Goal: Book appointment/travel/reservation

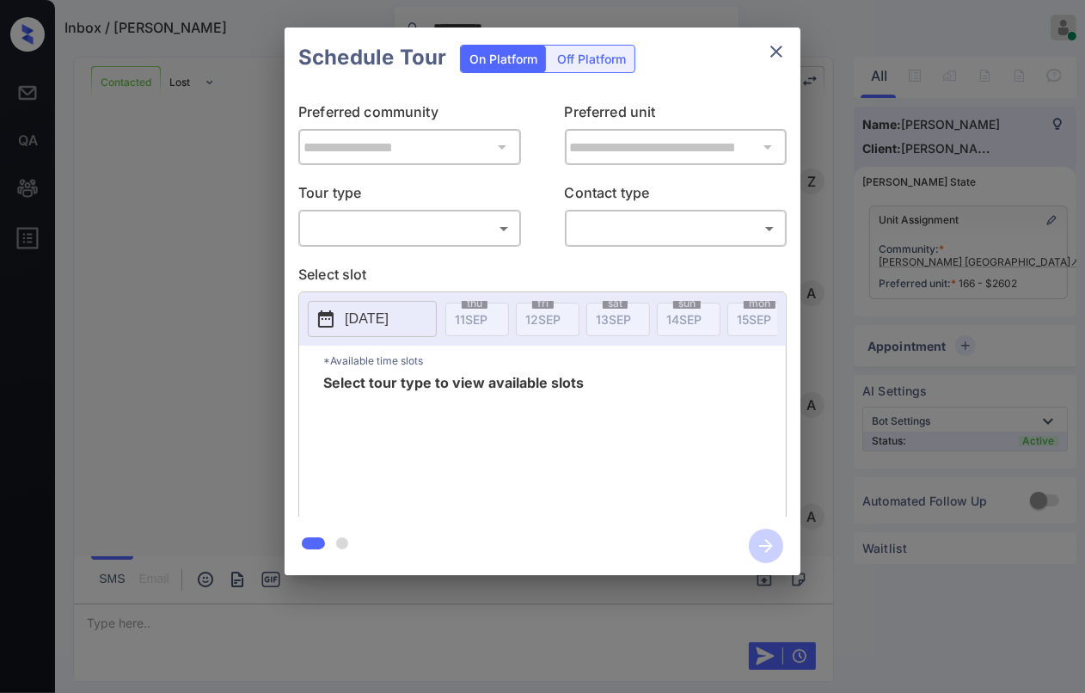
scroll to position [2712, 0]
click at [382, 224] on body "**********" at bounding box center [542, 346] width 1085 height 693
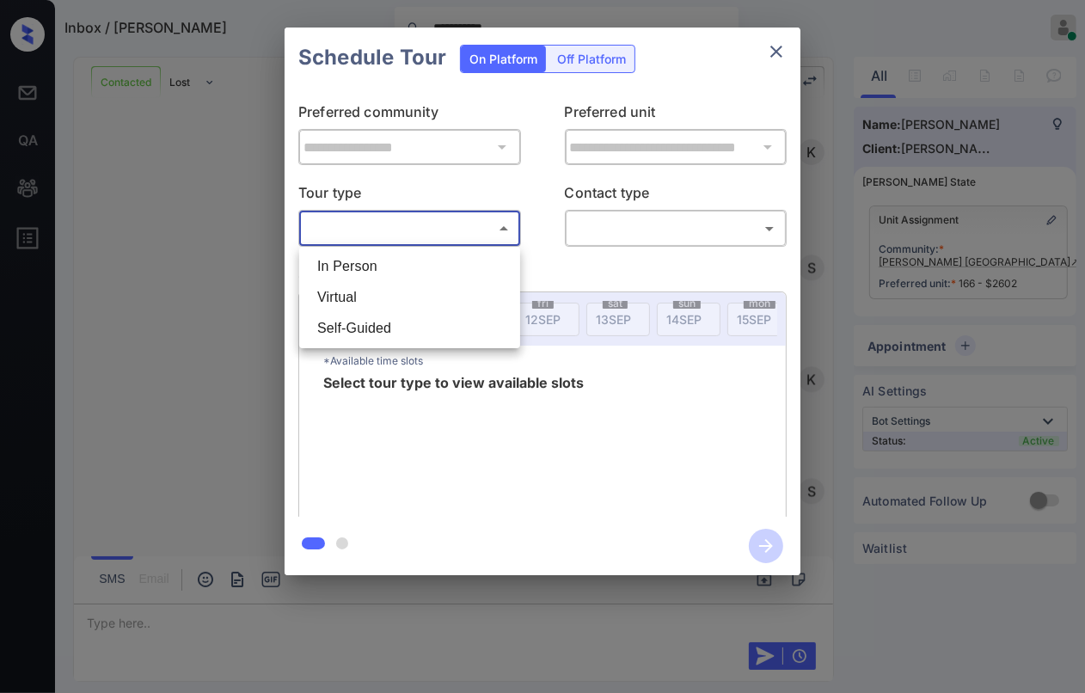
click at [363, 266] on li "In Person" at bounding box center [409, 266] width 212 height 31
type input "********"
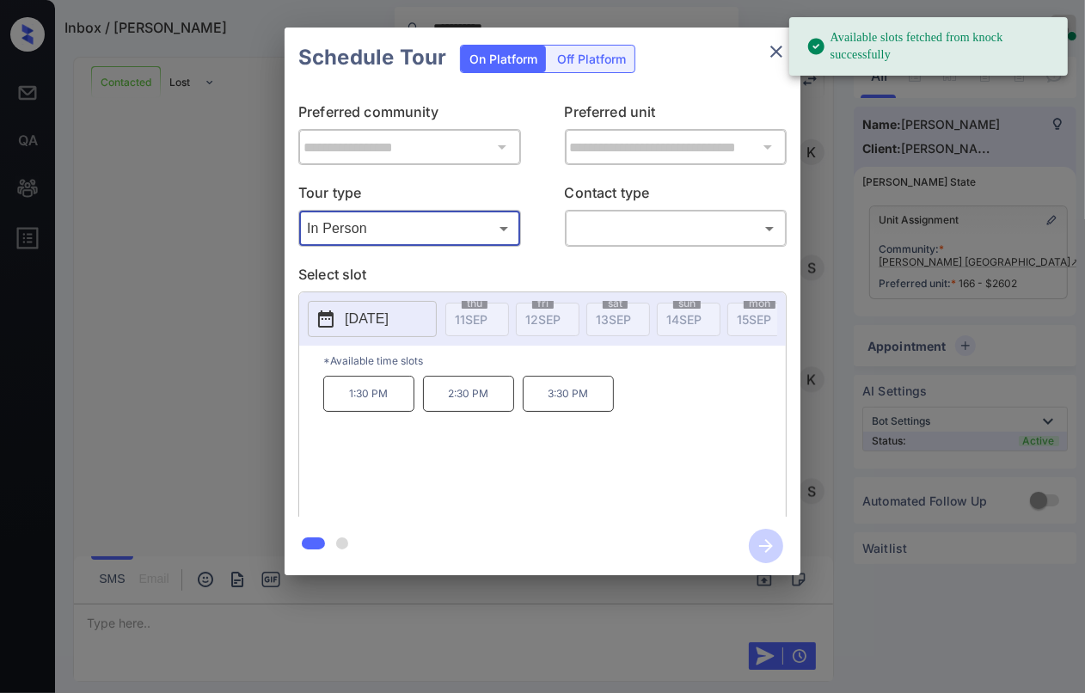
click at [388, 315] on p "2025-09-28" at bounding box center [367, 319] width 44 height 21
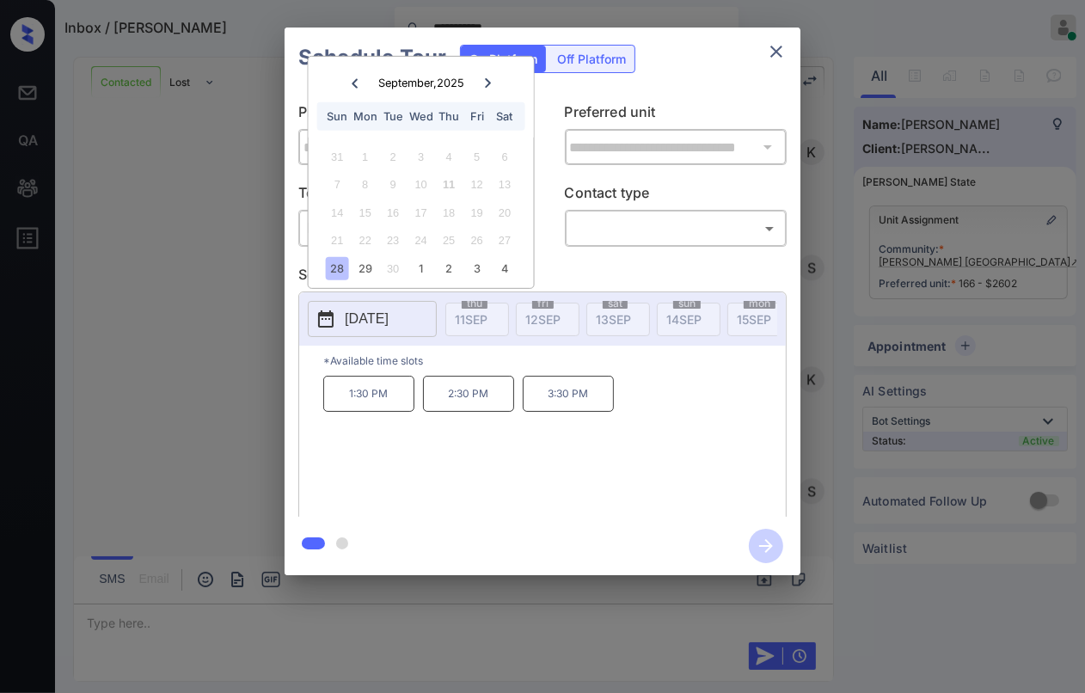
click at [779, 45] on icon "close" at bounding box center [776, 51] width 21 height 21
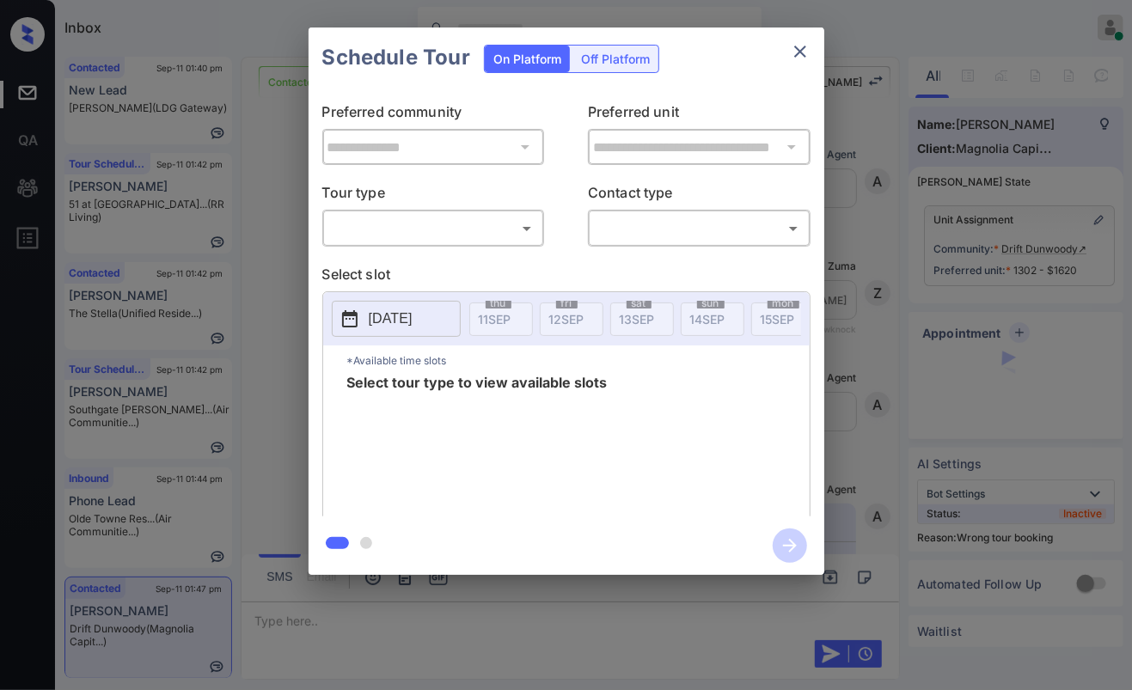
scroll to position [5138, 0]
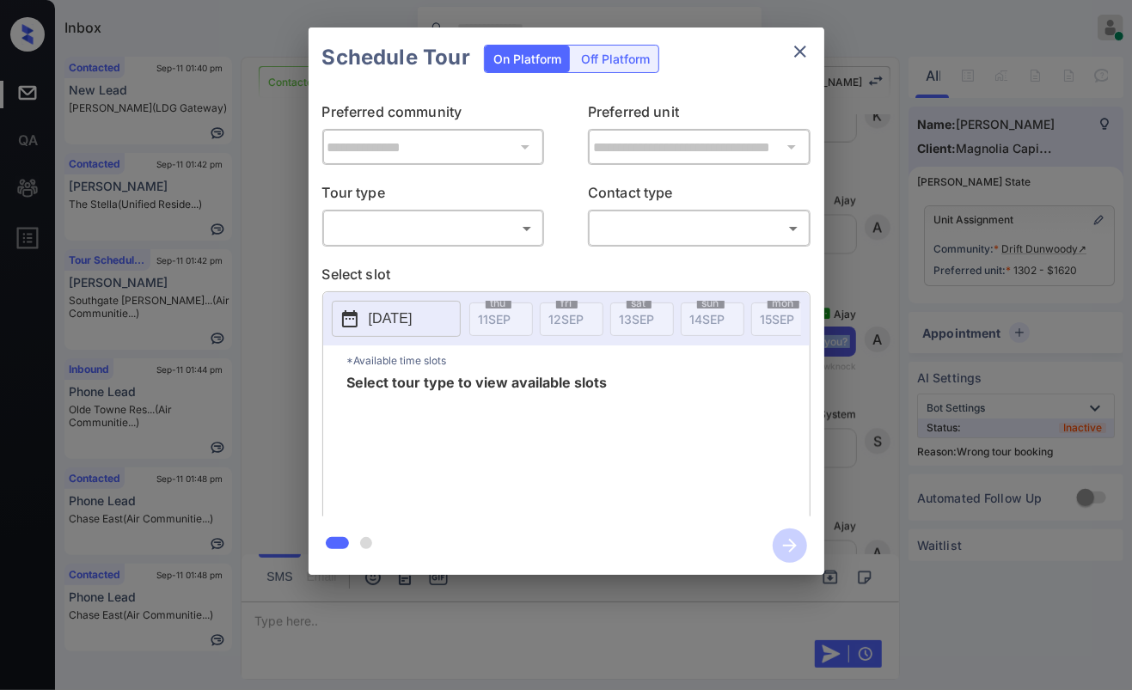
click at [519, 228] on body "Inbox [PERSON_NAME] [PERSON_NAME] Online Set yourself offline Set yourself on b…" at bounding box center [566, 345] width 1132 height 690
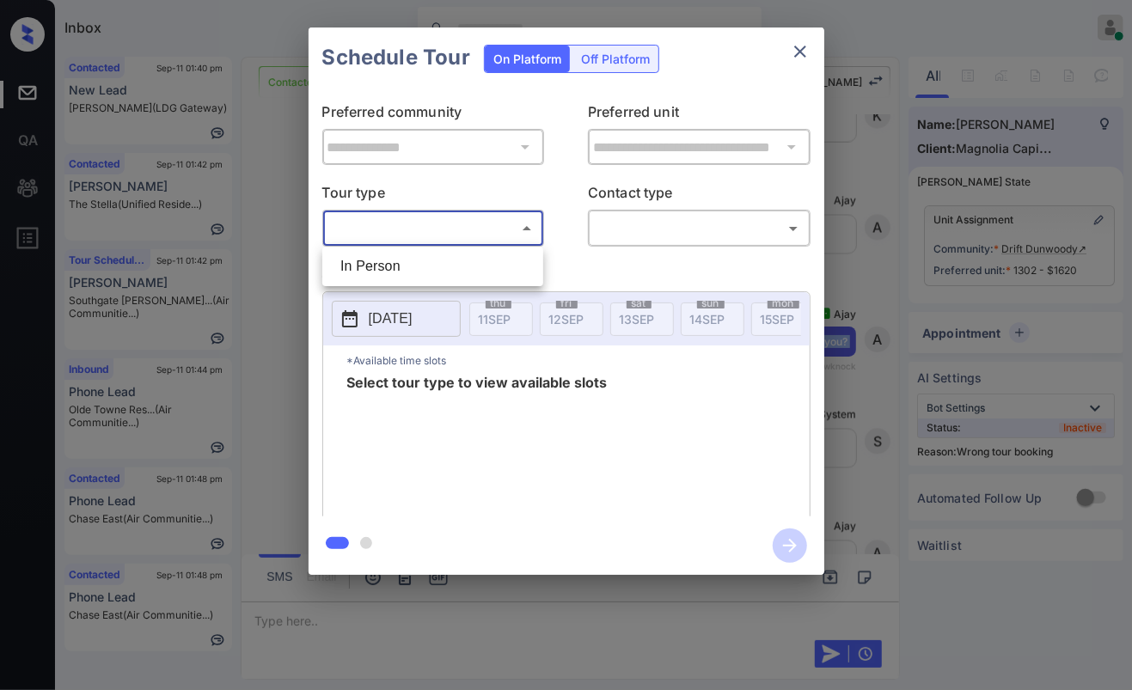
click at [453, 257] on li "In Person" at bounding box center [433, 266] width 212 height 31
type input "********"
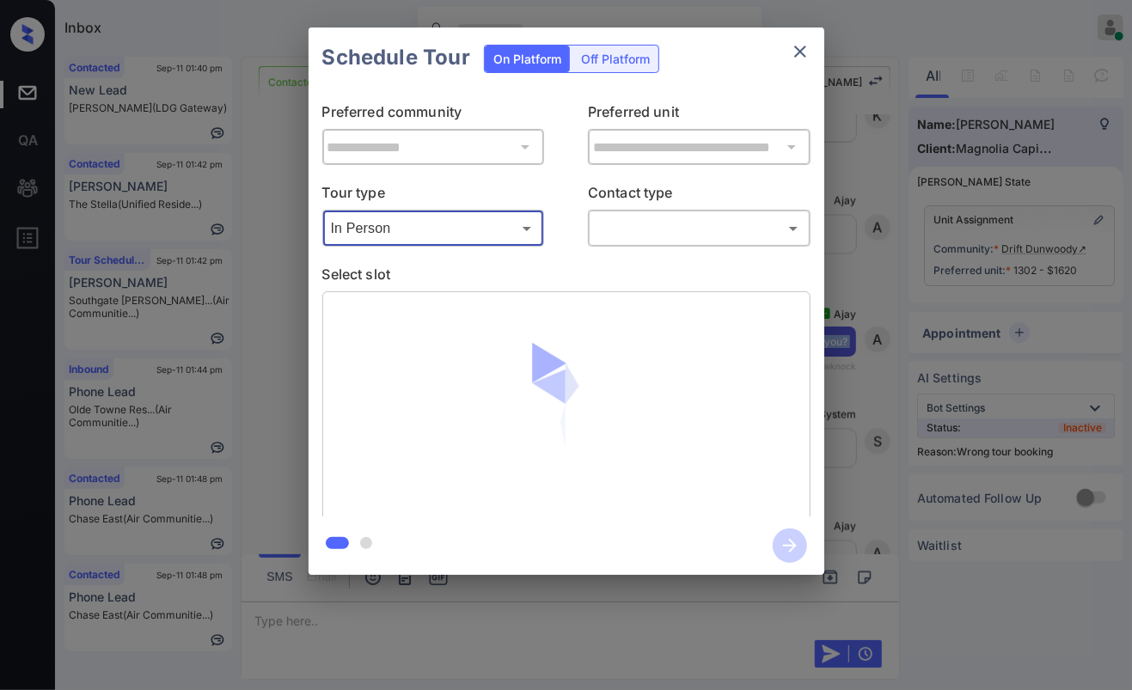
click at [652, 231] on body "Inbox [PERSON_NAME] [PERSON_NAME] Online Set yourself offline Set yourself on b…" at bounding box center [566, 345] width 1132 height 690
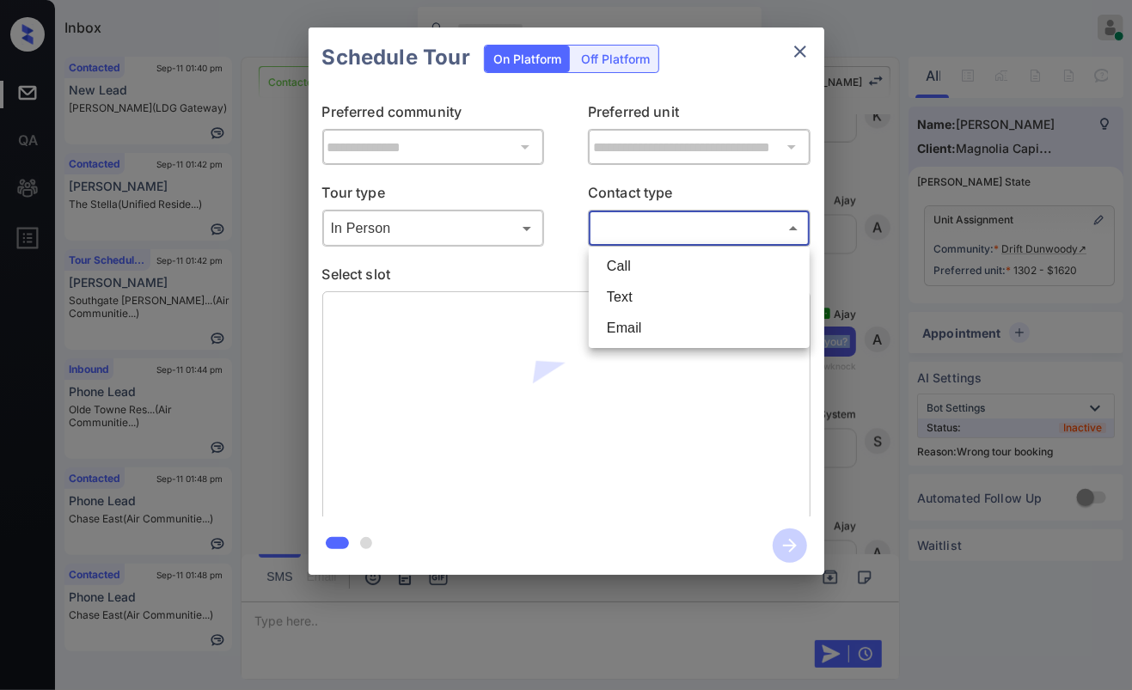
click at [626, 290] on li "Text" at bounding box center [699, 297] width 212 height 31
type input "****"
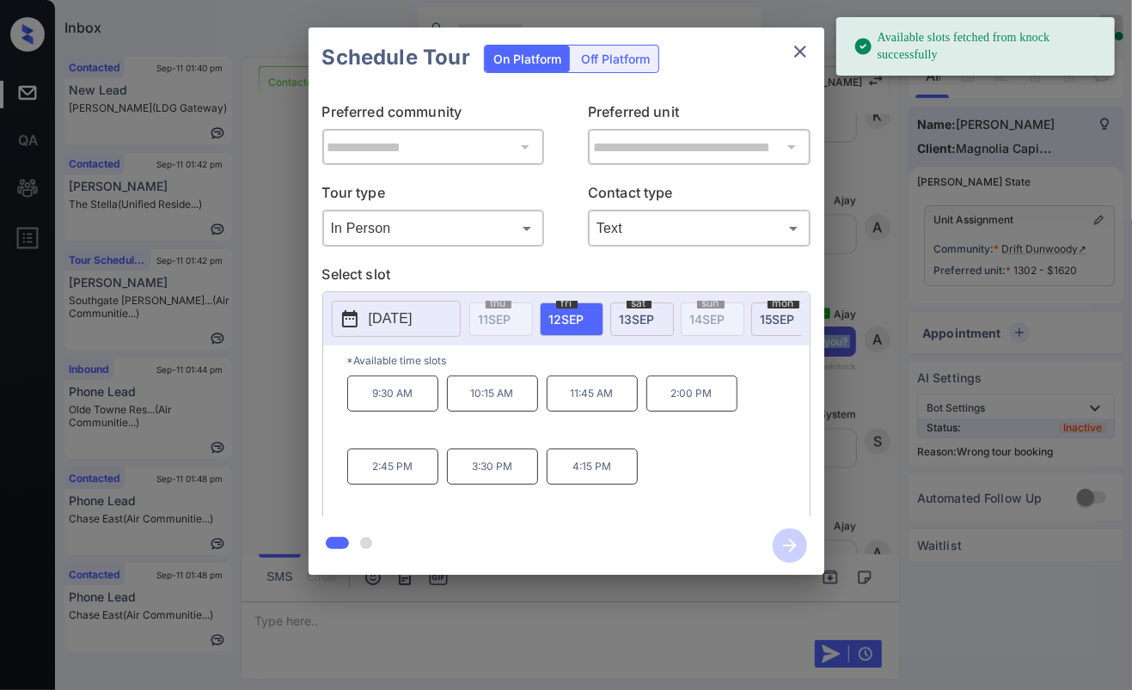
click at [401, 325] on p "[DATE]" at bounding box center [391, 319] width 44 height 21
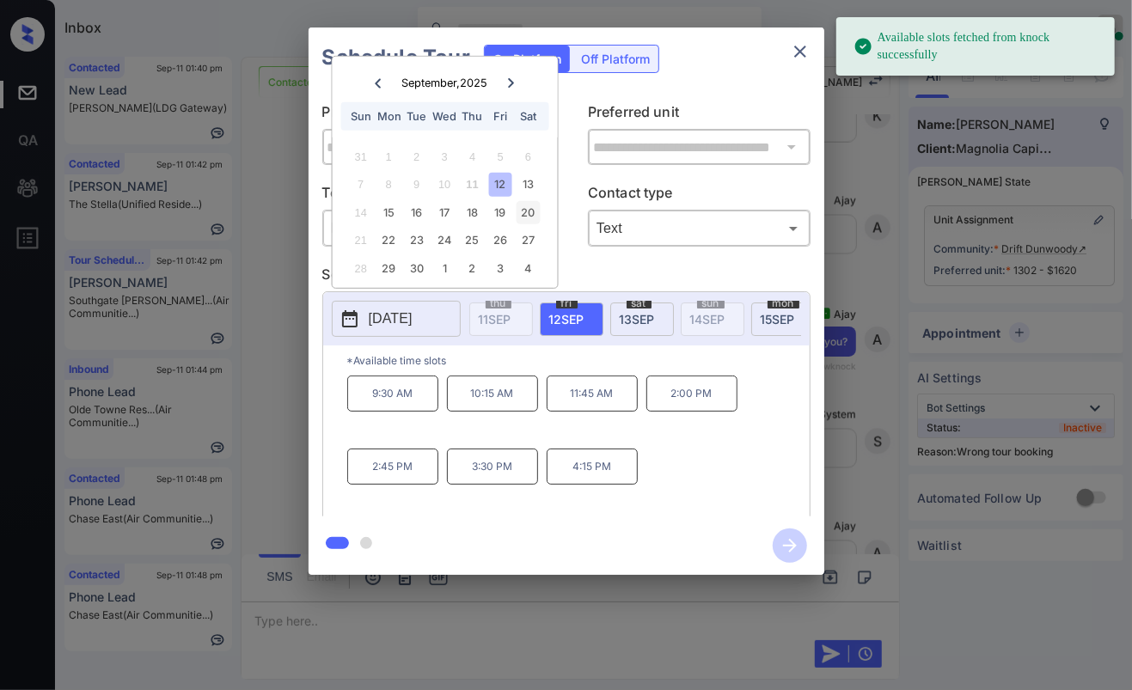
click at [535, 211] on div "20" at bounding box center [527, 212] width 23 height 23
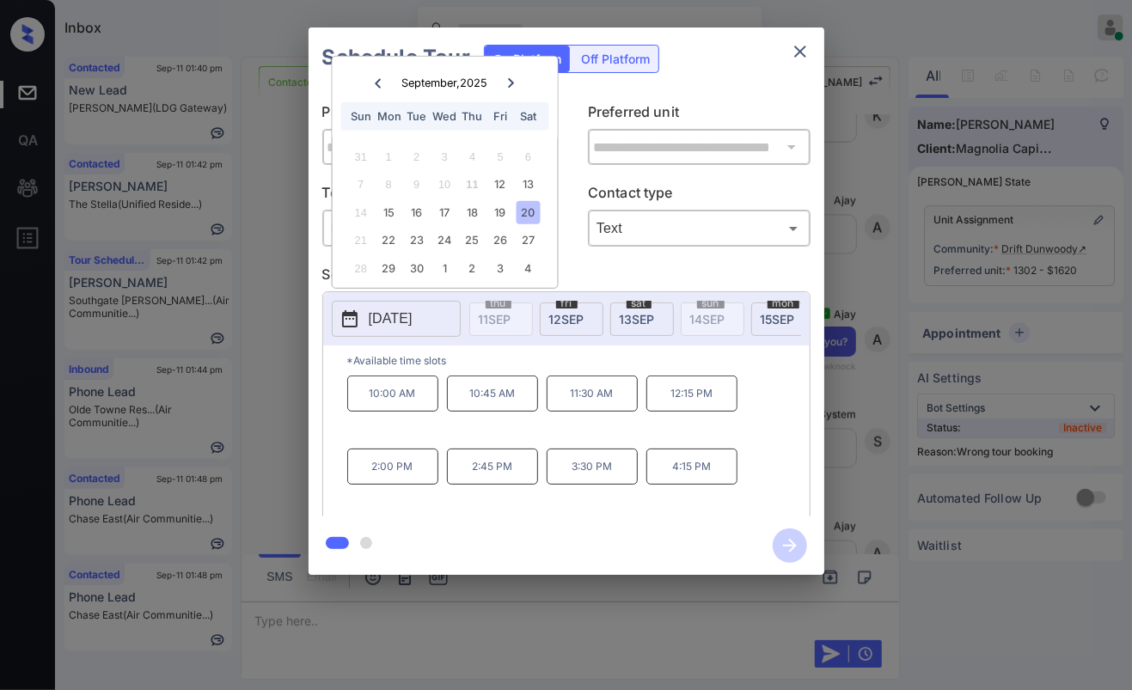
click at [399, 410] on p "10:00 AM" at bounding box center [392, 394] width 91 height 36
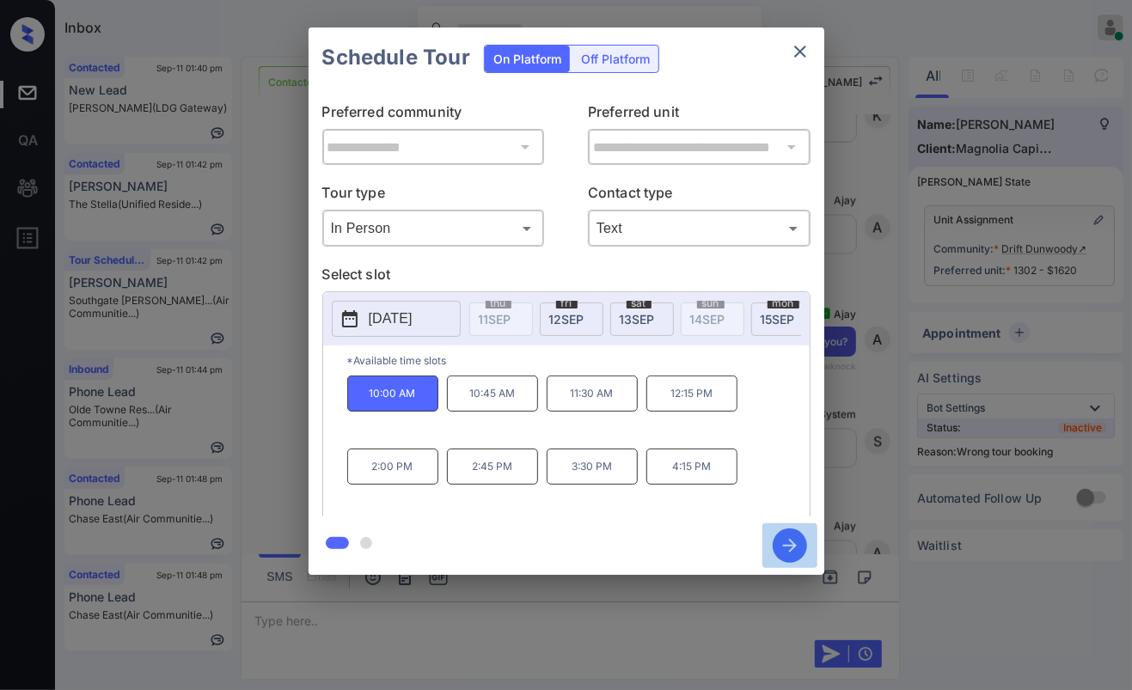
click at [791, 545] on icon "button" at bounding box center [790, 546] width 14 height 14
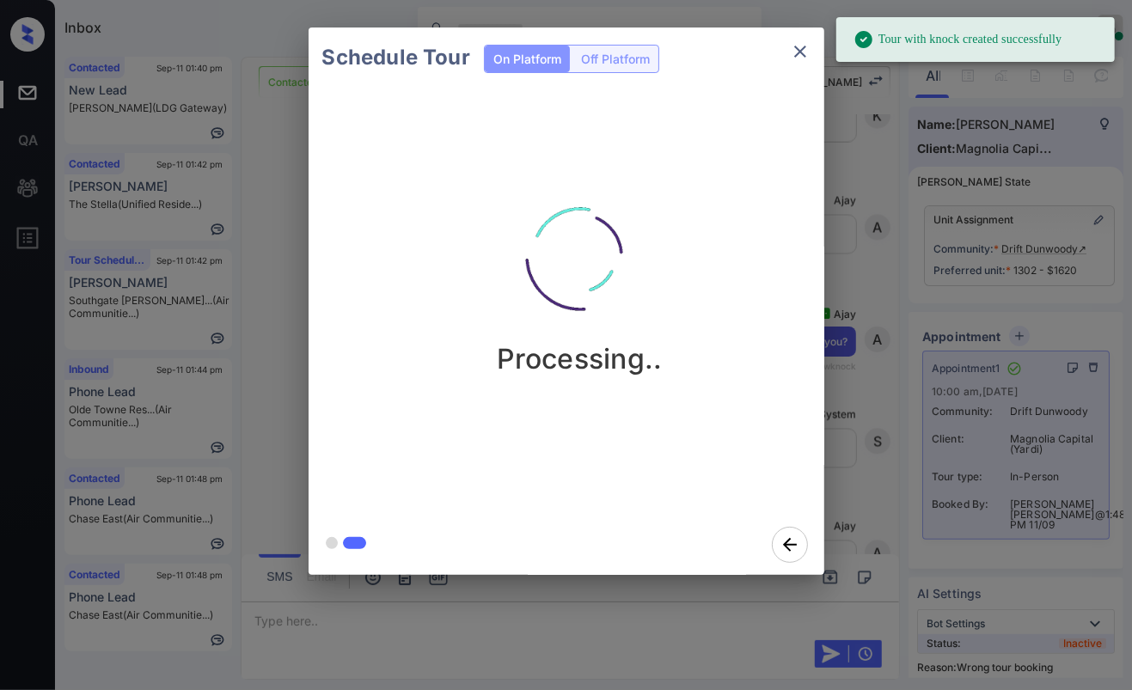
click at [799, 49] on icon "close" at bounding box center [800, 51] width 21 height 21
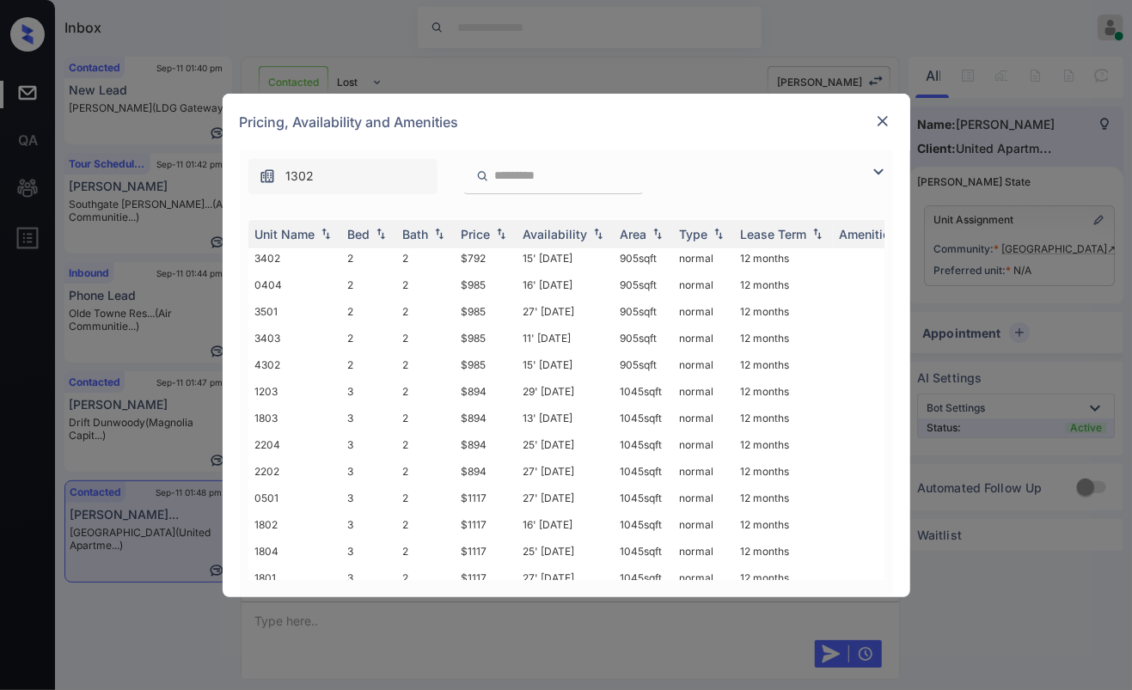
scroll to position [70, 0]
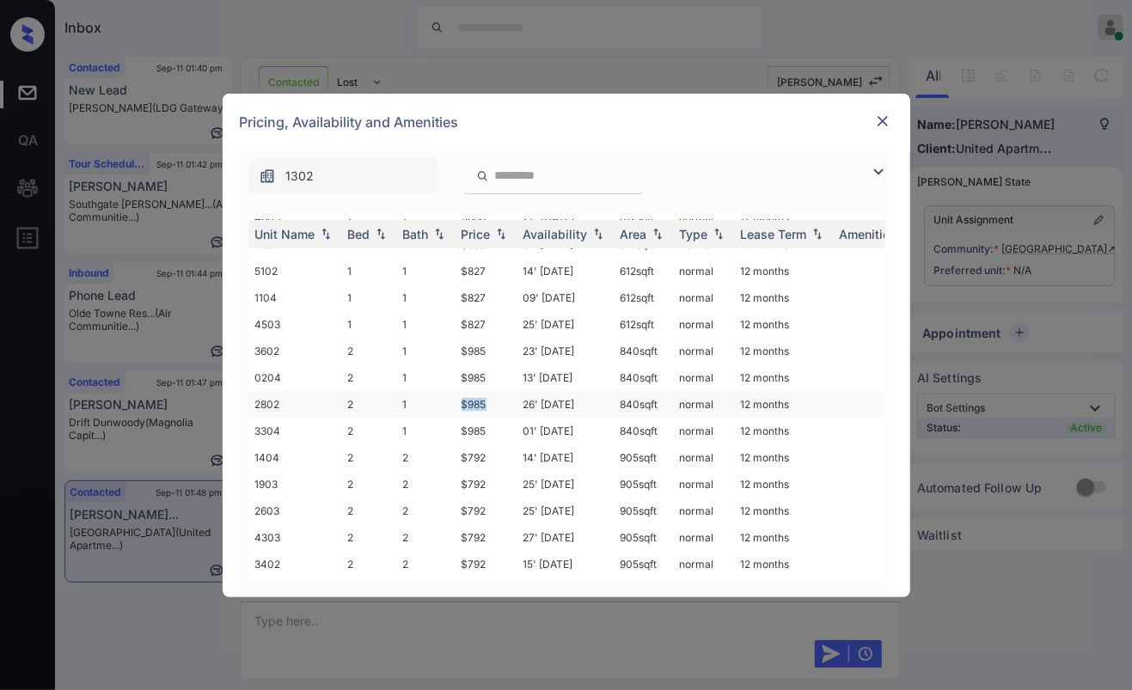
drag, startPoint x: 462, startPoint y: 396, endPoint x: 493, endPoint y: 399, distance: 31.0
click at [493, 399] on td "$985" at bounding box center [486, 404] width 62 height 27
drag, startPoint x: 486, startPoint y: 500, endPoint x: 455, endPoint y: 497, distance: 32.0
click at [455, 498] on td "$792" at bounding box center [486, 511] width 62 height 27
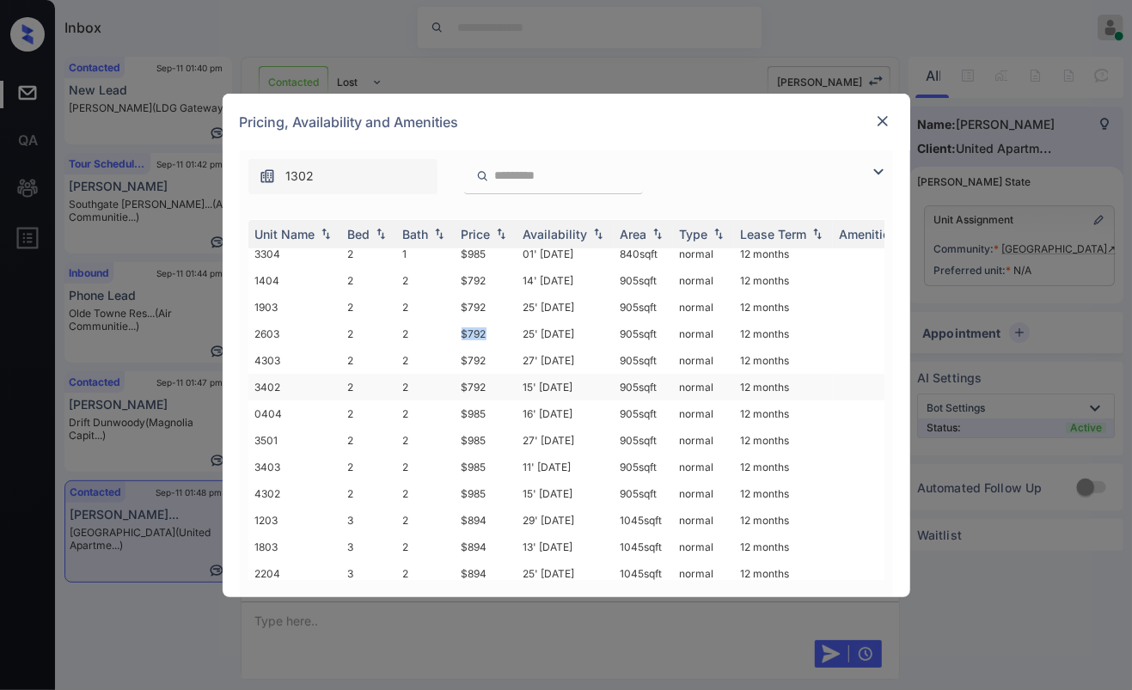
scroll to position [358, 0]
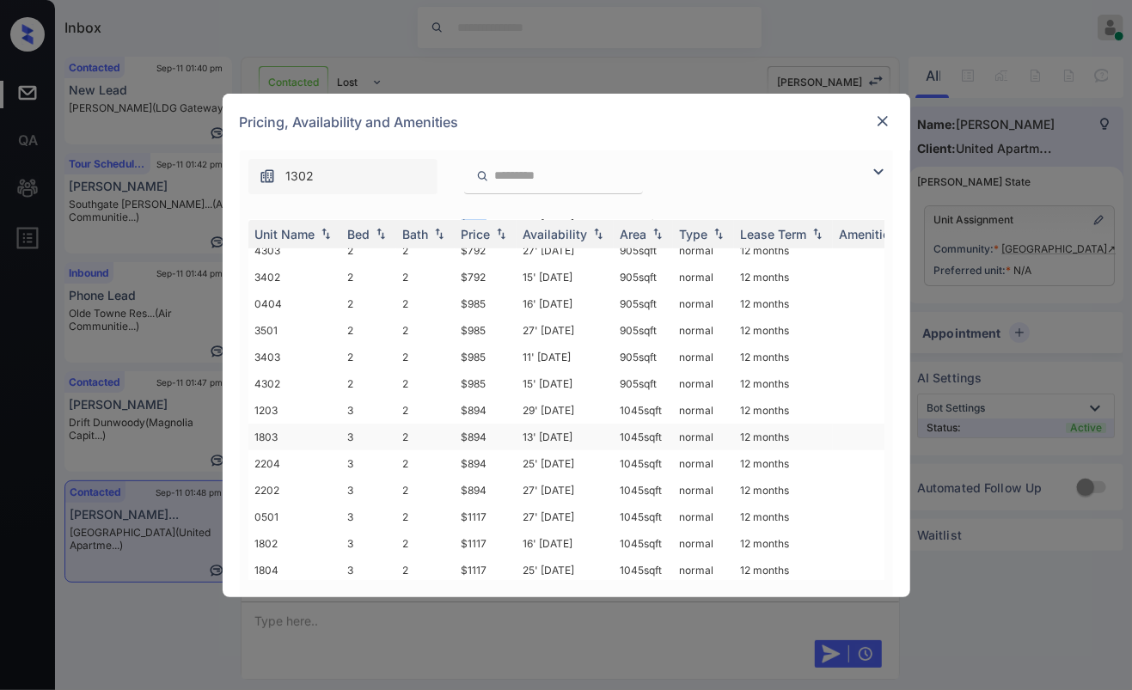
copy td "$792"
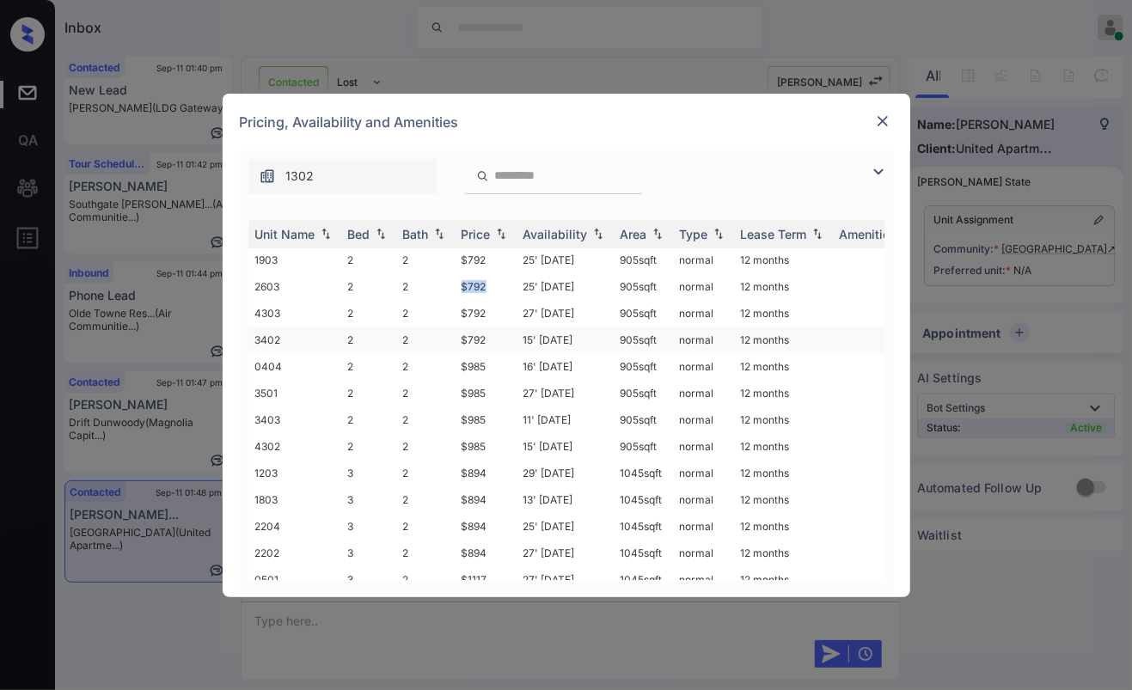
scroll to position [261, 0]
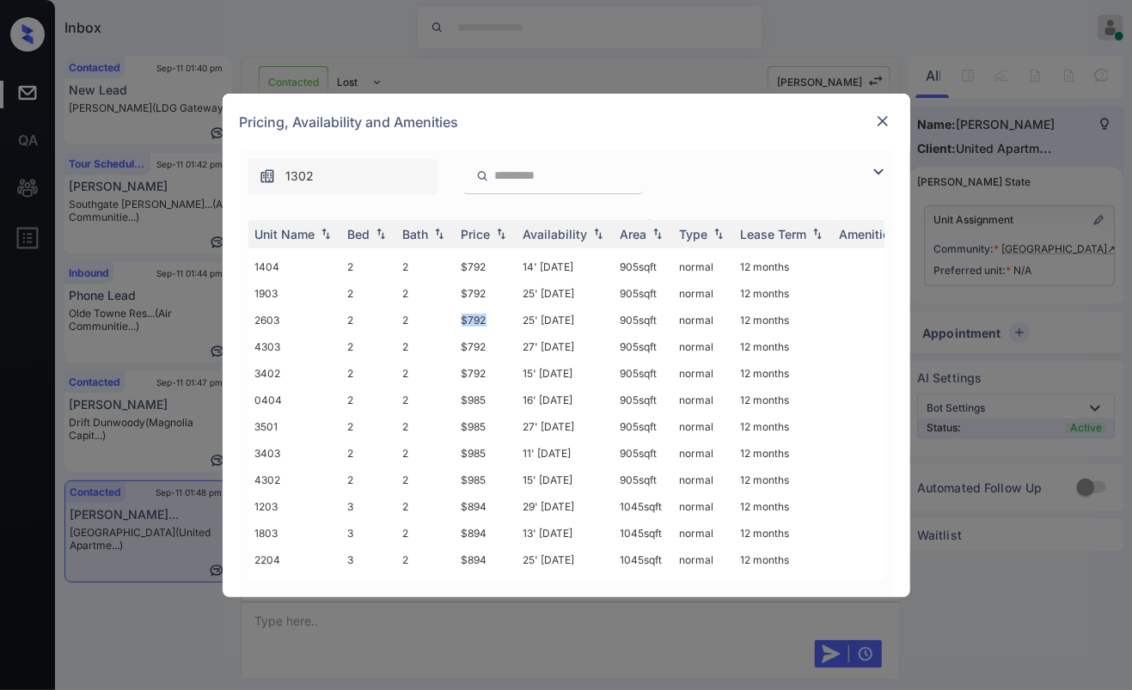
click at [886, 120] on img at bounding box center [882, 121] width 17 height 17
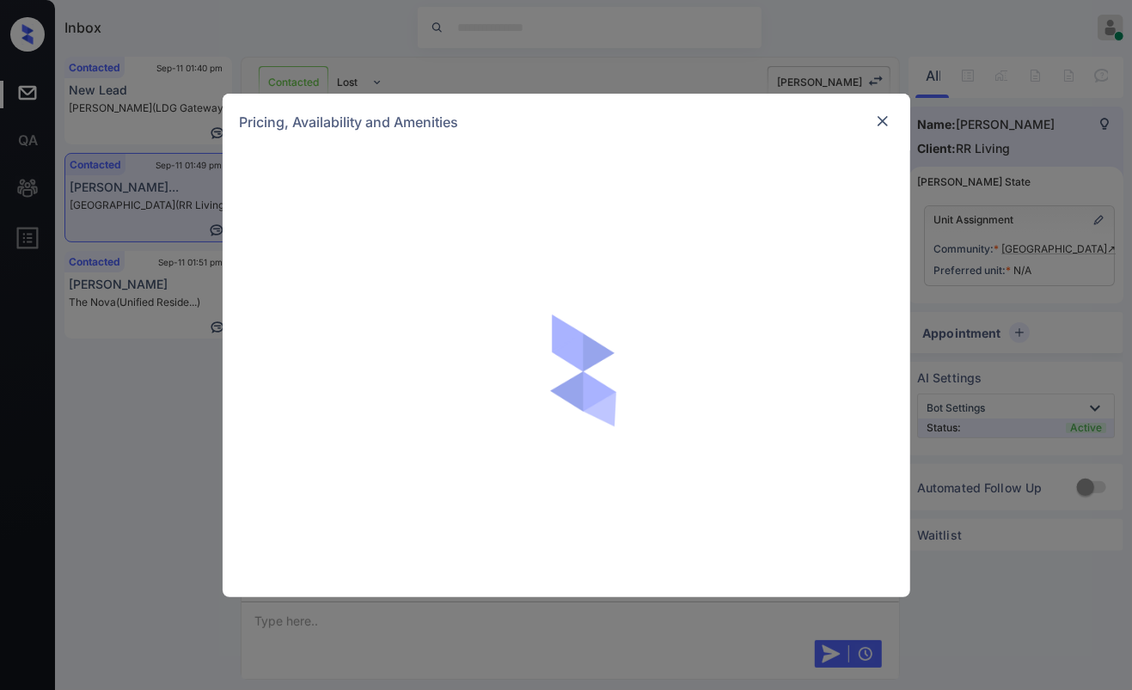
scroll to position [636, 0]
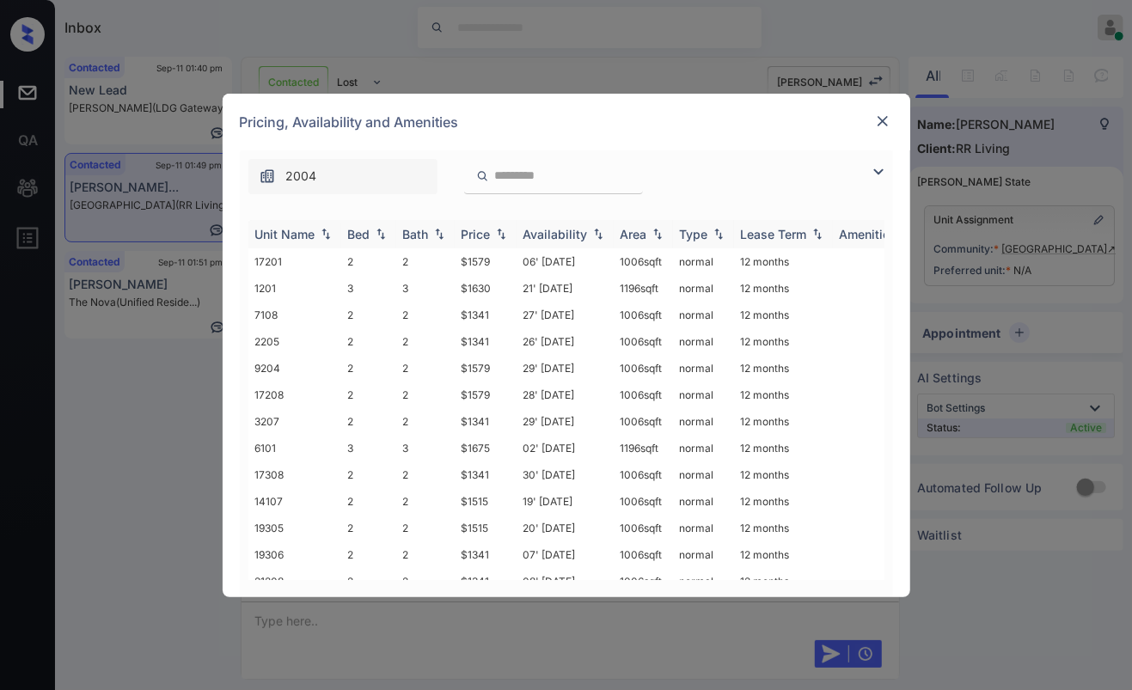
click at [353, 229] on div "Bed" at bounding box center [359, 234] width 22 height 15
click at [358, 231] on div "Bed" at bounding box center [359, 234] width 22 height 15
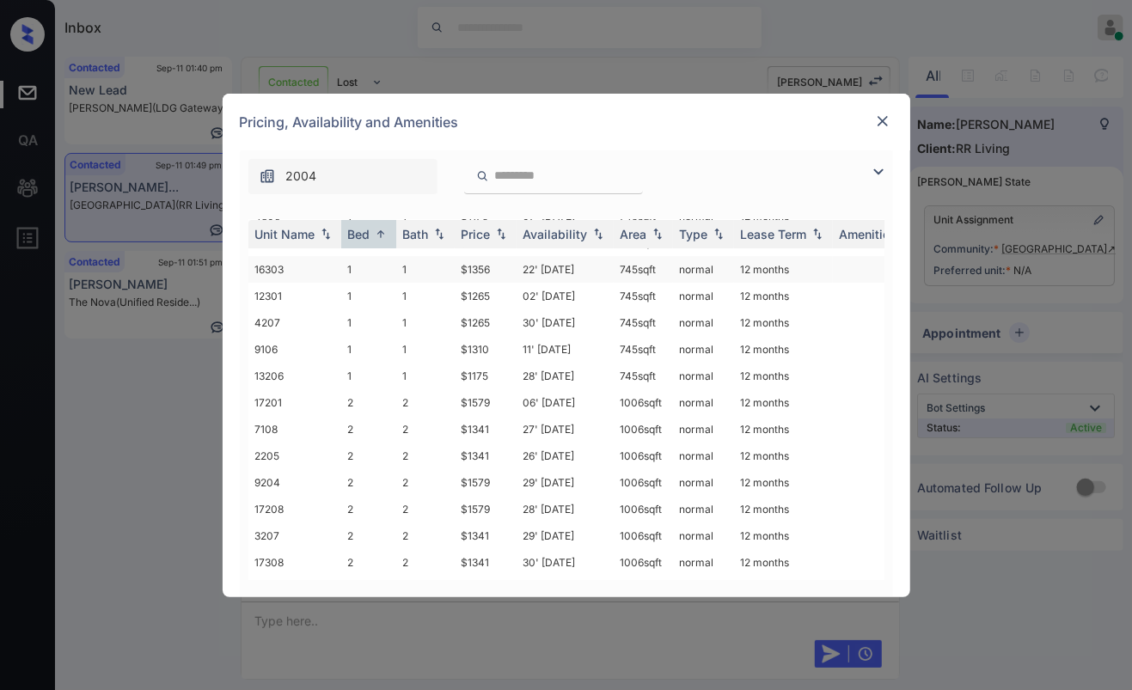
scroll to position [0, 0]
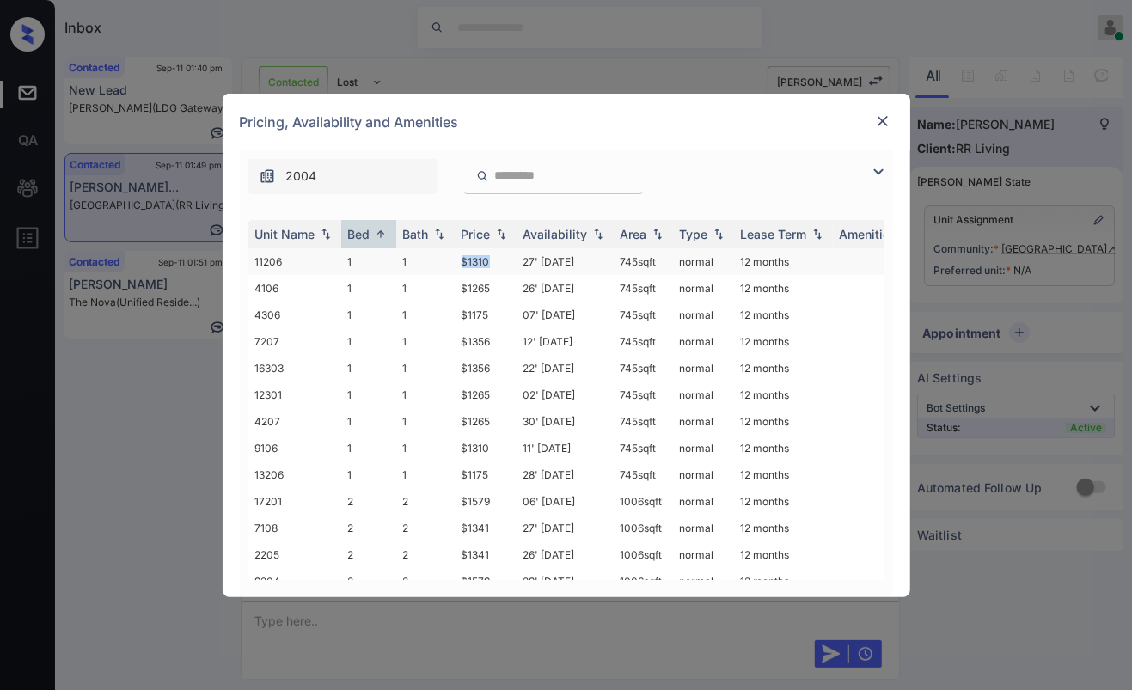
drag, startPoint x: 457, startPoint y: 256, endPoint x: 491, endPoint y: 256, distance: 33.5
click at [491, 256] on td "$1310" at bounding box center [486, 261] width 62 height 27
drag, startPoint x: 474, startPoint y: 285, endPoint x: 507, endPoint y: 285, distance: 32.7
click at [507, 285] on tr "4106 1 1 $1265 26' Sep 25 745 sqft normal 12 months" at bounding box center [697, 288] width 898 height 27
copy tr "$1265"
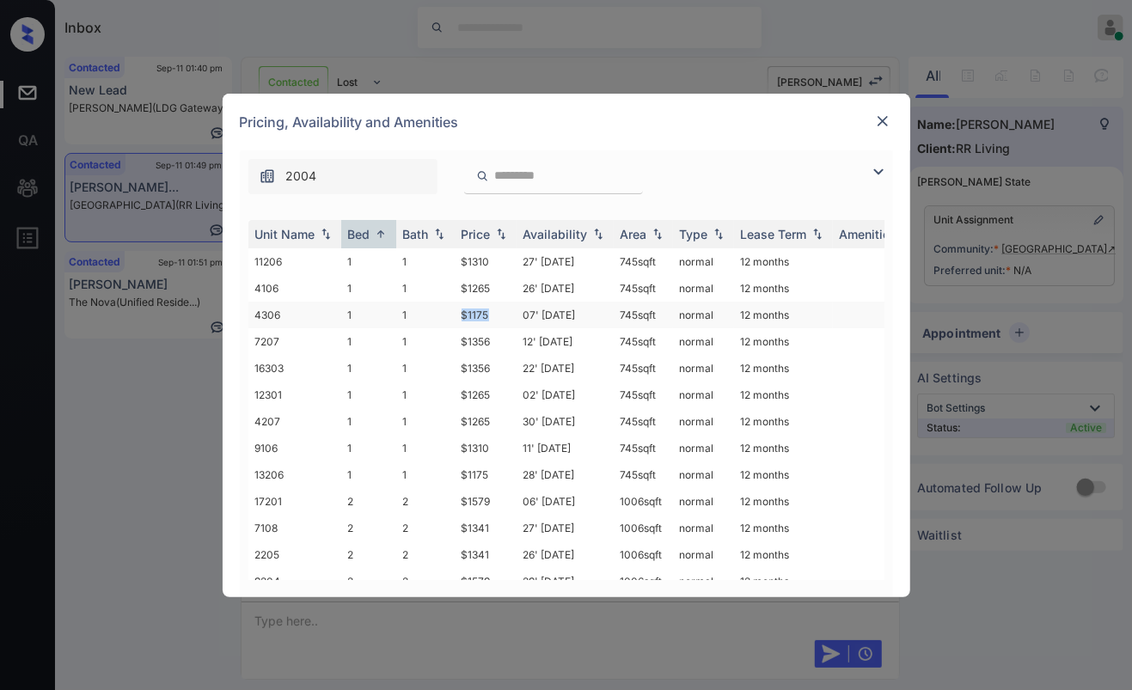
drag, startPoint x: 474, startPoint y: 315, endPoint x: 534, endPoint y: 312, distance: 60.2
click at [498, 315] on tr "4306 1 1 $1175 07' Oct 25 745 sqft normal 12 months" at bounding box center [697, 315] width 898 height 27
copy tr "$1175"
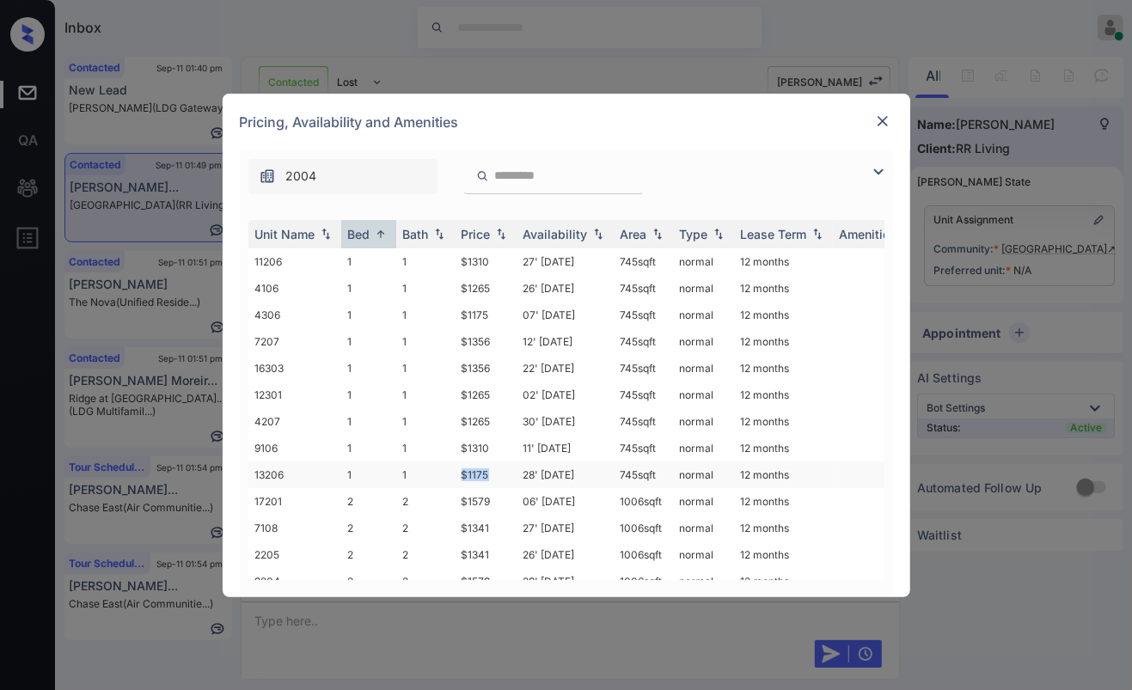
drag, startPoint x: 459, startPoint y: 470, endPoint x: 500, endPoint y: 474, distance: 41.4
click at [500, 474] on td "$1175" at bounding box center [486, 474] width 62 height 27
copy td "$1175"
click at [883, 124] on img at bounding box center [882, 121] width 17 height 17
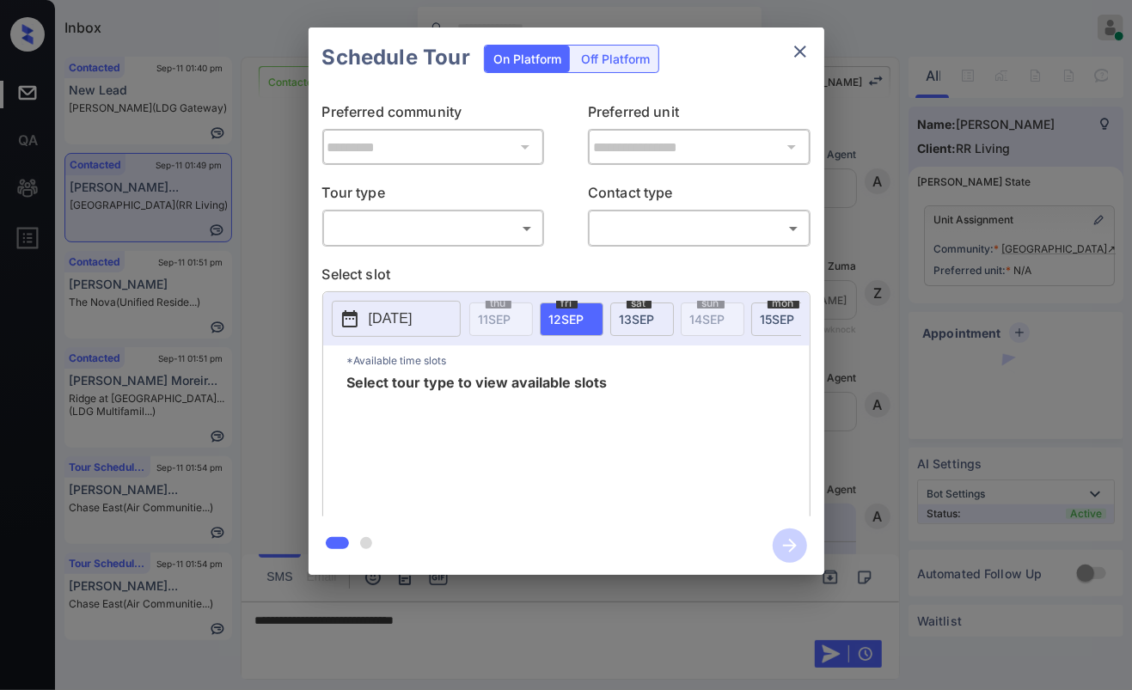
scroll to position [636, 0]
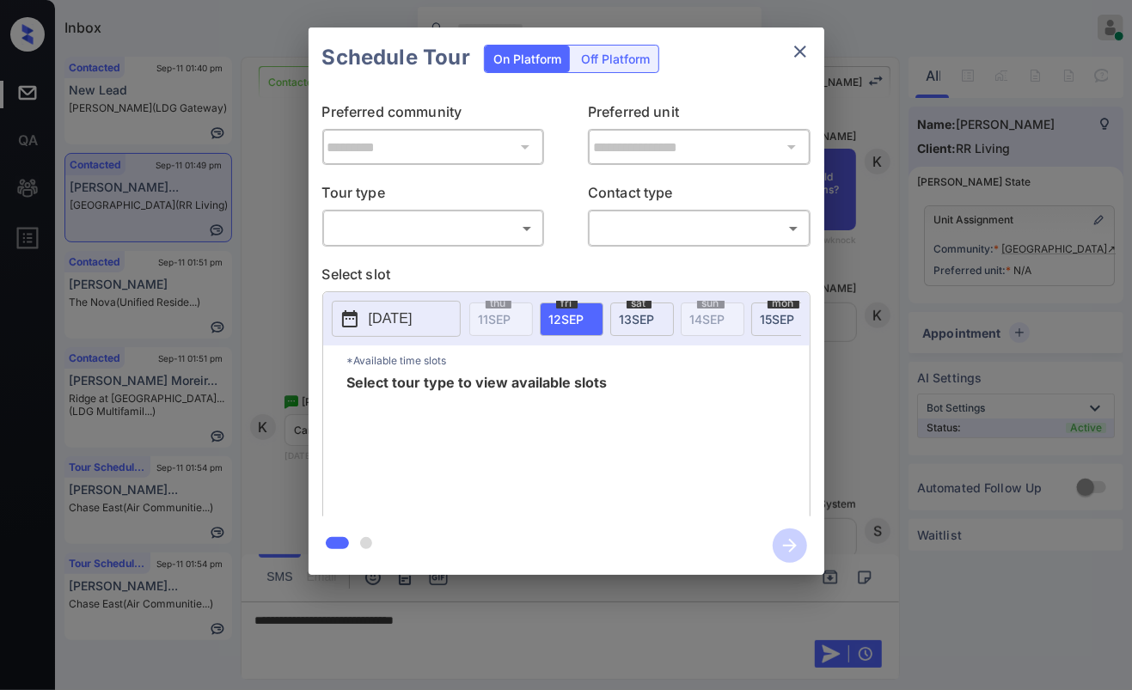
click at [338, 220] on body "Inbox [PERSON_NAME] [PERSON_NAME] Online Set yourself offline Set yourself on b…" at bounding box center [566, 345] width 1132 height 690
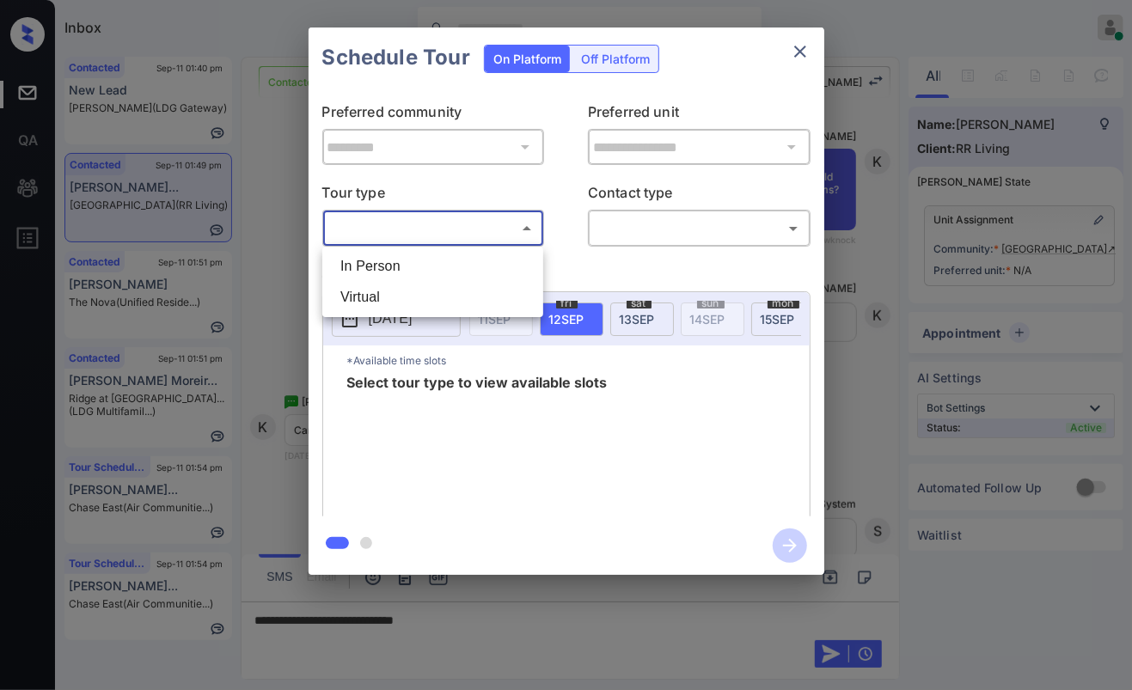
click at [377, 259] on li "In Person" at bounding box center [433, 266] width 212 height 31
type input "********"
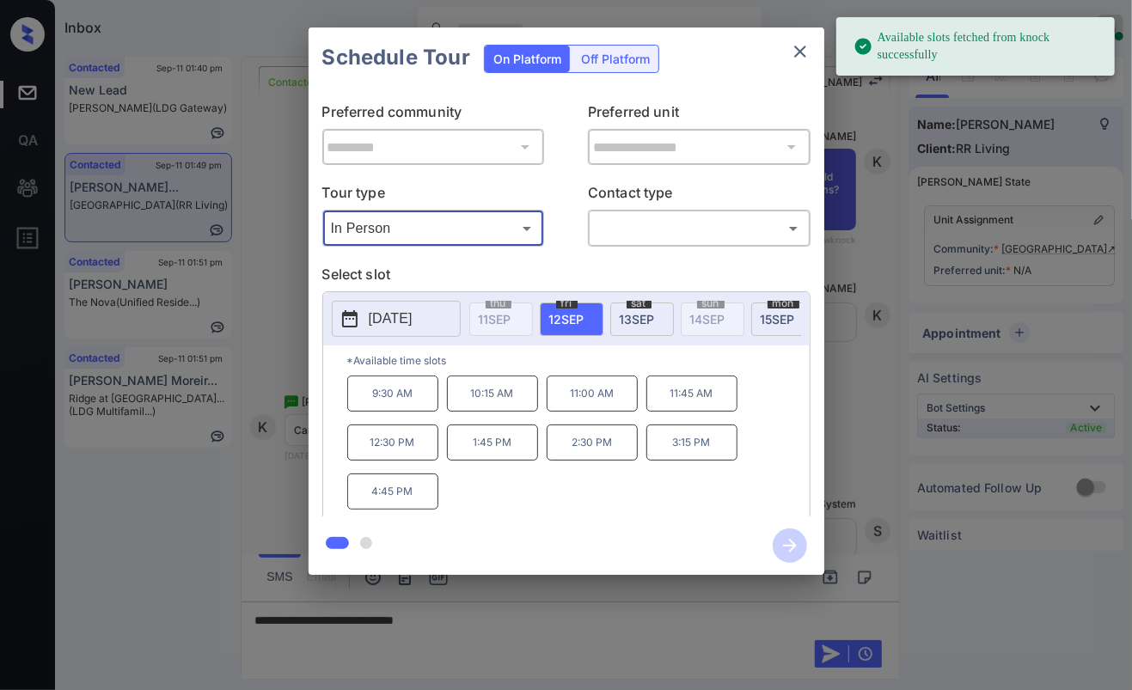
click at [792, 50] on icon "close" at bounding box center [800, 51] width 21 height 21
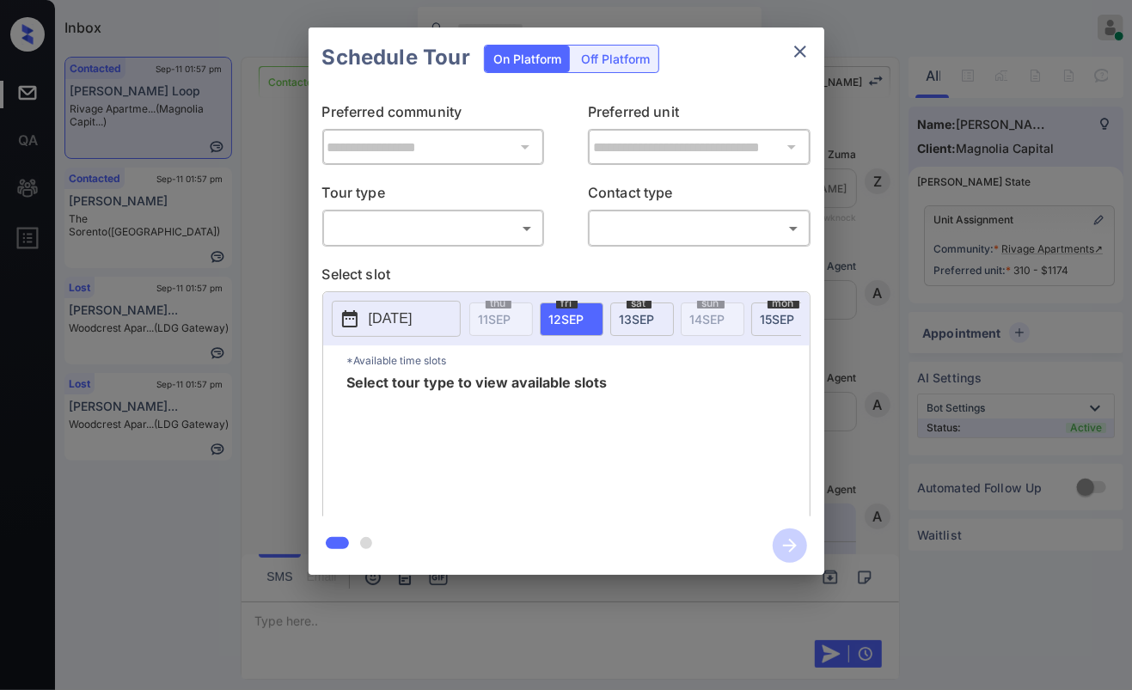
scroll to position [3273, 0]
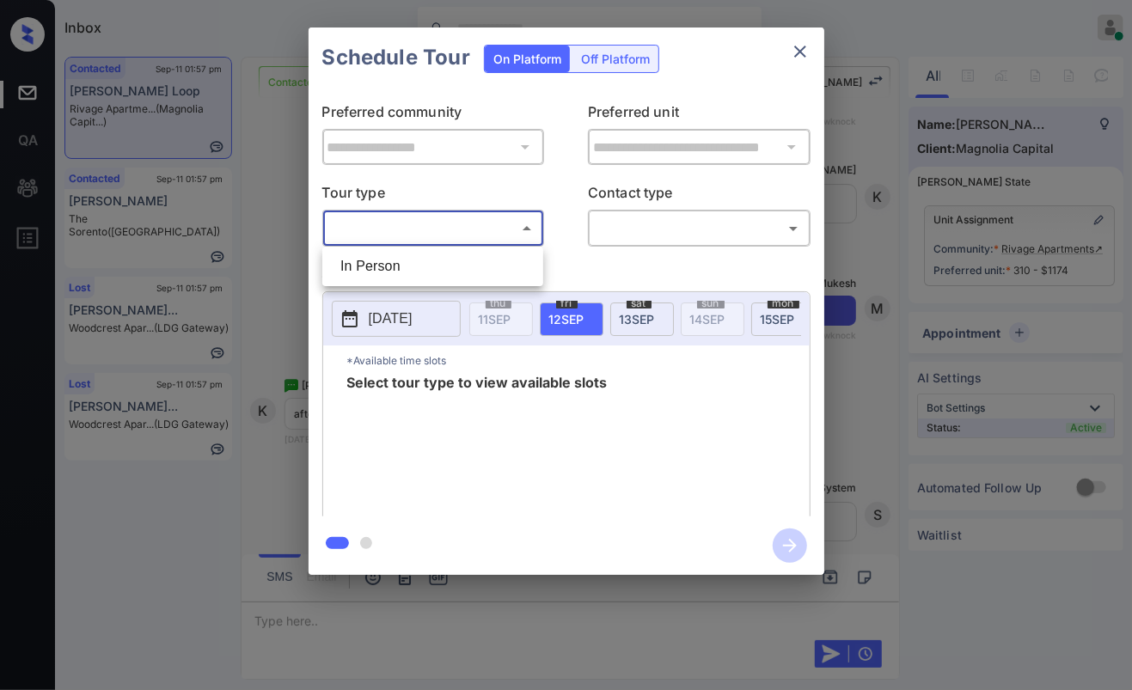
click at [437, 226] on body "Inbox [PERSON_NAME] [PERSON_NAME] Online Set yourself offline Set yourself on b…" at bounding box center [566, 345] width 1132 height 690
click at [370, 270] on li "In Person" at bounding box center [433, 266] width 212 height 31
type input "********"
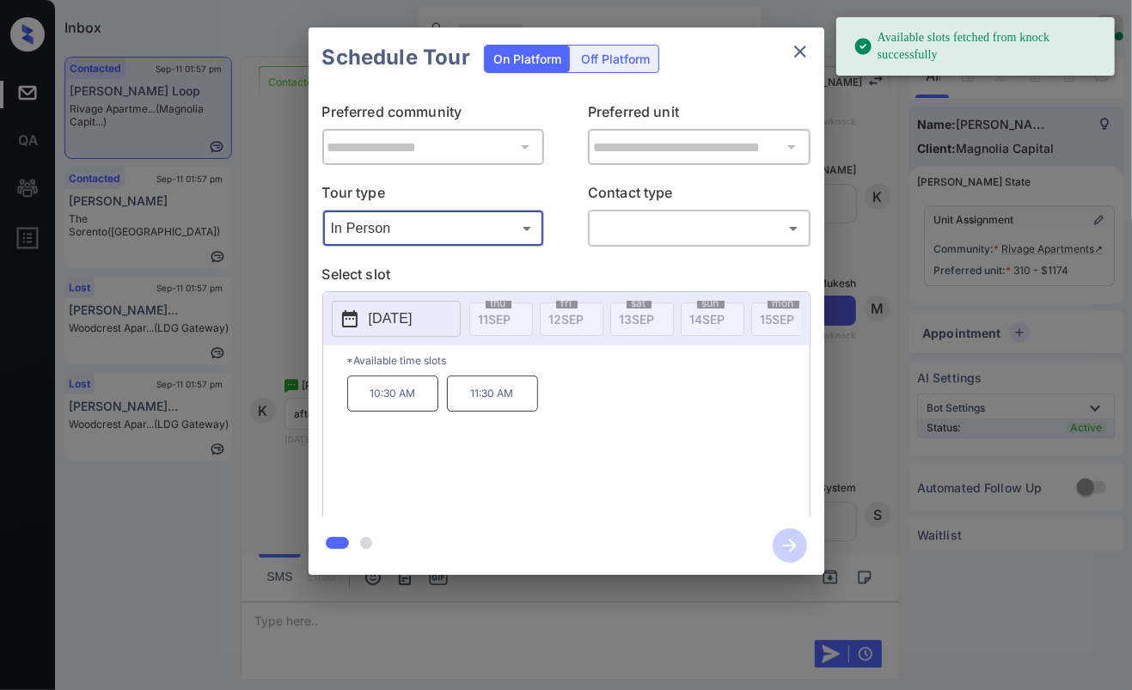
click at [413, 315] on p "[DATE]" at bounding box center [391, 319] width 44 height 21
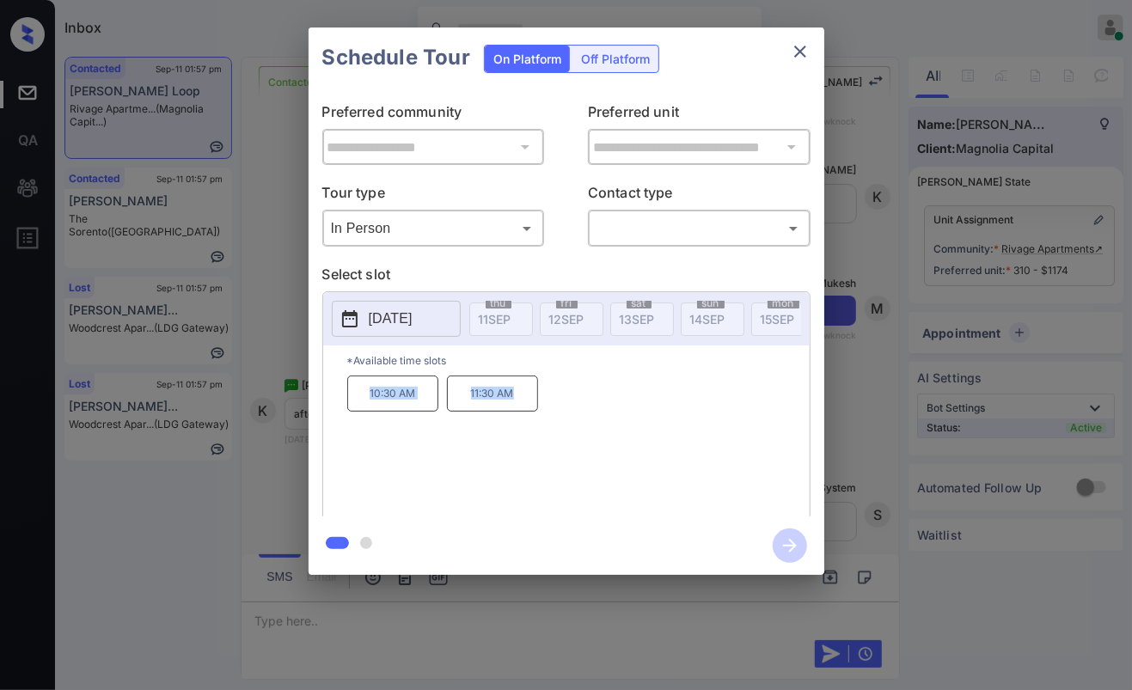
drag, startPoint x: 389, startPoint y: 404, endPoint x: 620, endPoint y: 402, distance: 230.3
click at [622, 403] on div "10:30 AM 11:30 AM" at bounding box center [578, 445] width 462 height 138
click at [657, 431] on div "10:30 AM 11:30 AM" at bounding box center [578, 445] width 462 height 138
click at [413, 323] on p "[DATE]" at bounding box center [391, 319] width 44 height 21
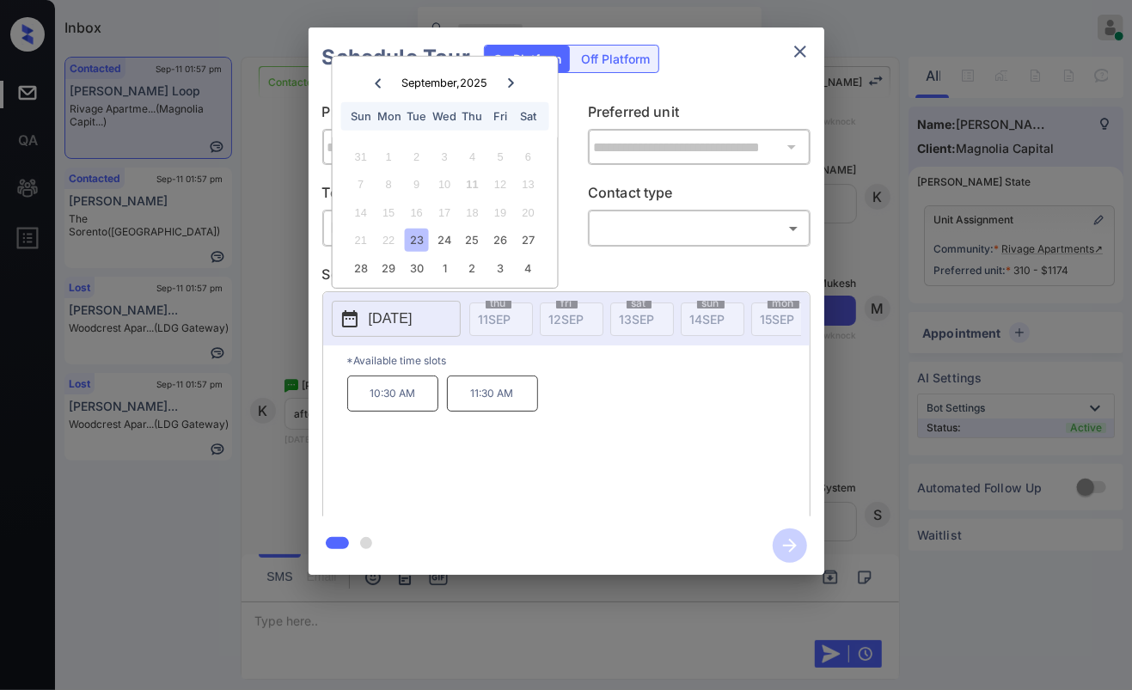
click at [605, 388] on div "10:30 AM 11:30 AM" at bounding box center [578, 445] width 462 height 138
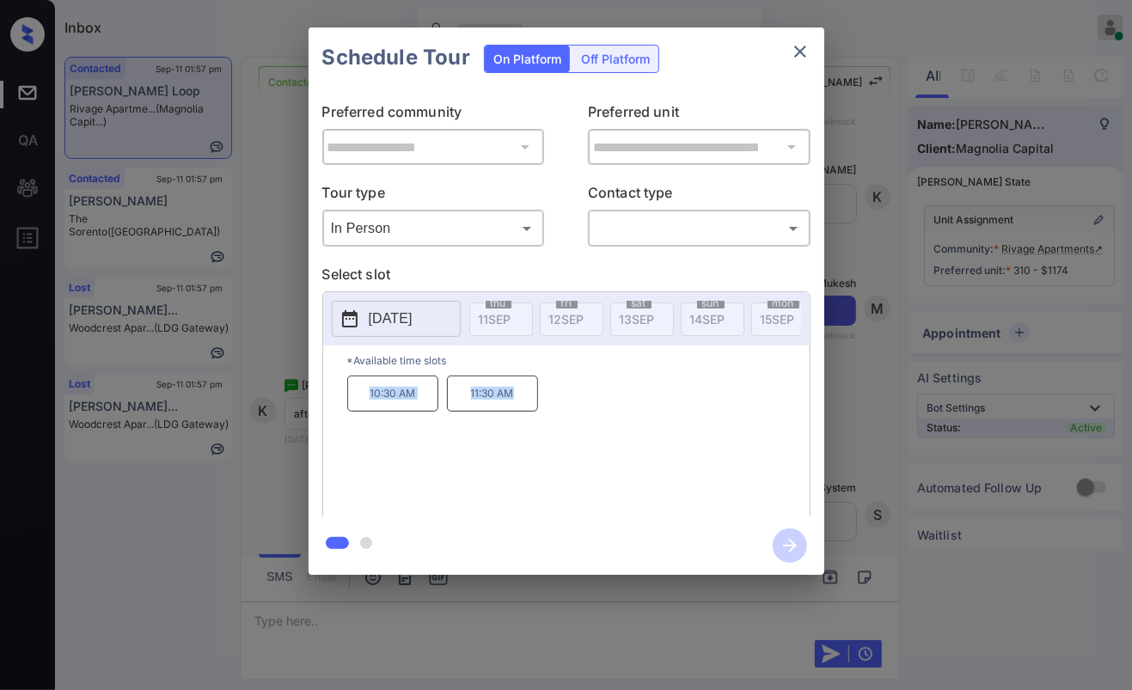
drag, startPoint x: 357, startPoint y: 400, endPoint x: 643, endPoint y: 359, distance: 289.0
click at [554, 405] on div "10:30 AM 11:30 AM" at bounding box center [578, 445] width 462 height 138
copy div "10:30 AM 11:30 AM"
click at [798, 54] on icon "close" at bounding box center [800, 51] width 21 height 21
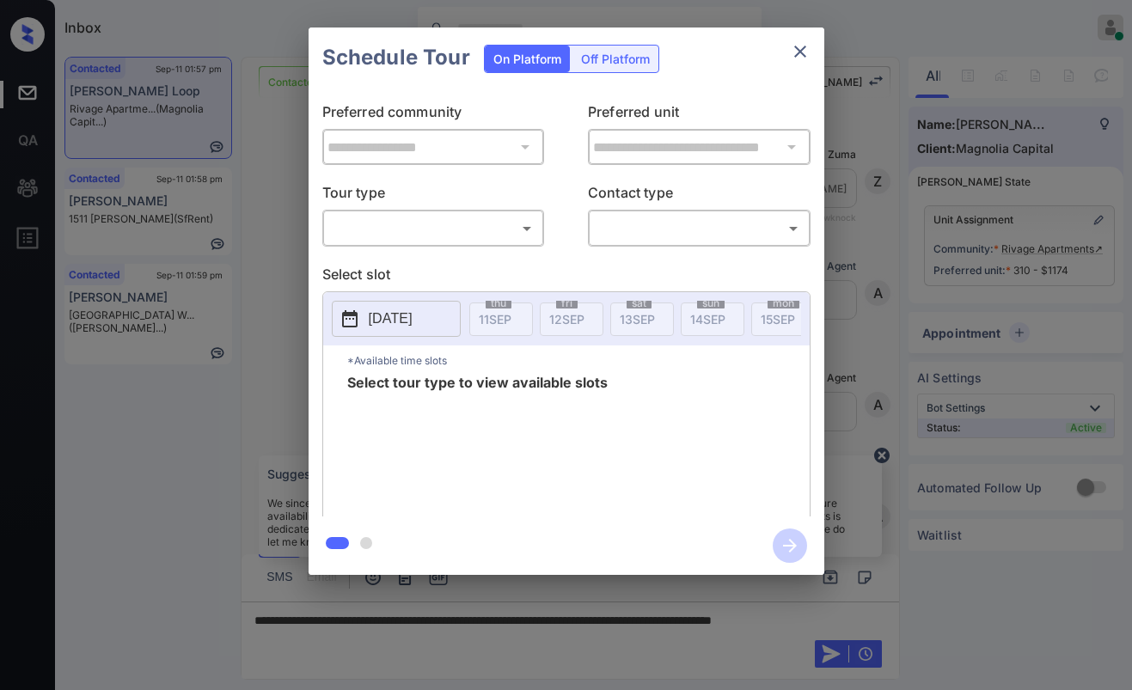
click at [425, 238] on body "Inbox Danielle Dela Cruz Online Set yourself offline Set yourself on break Prof…" at bounding box center [566, 345] width 1132 height 690
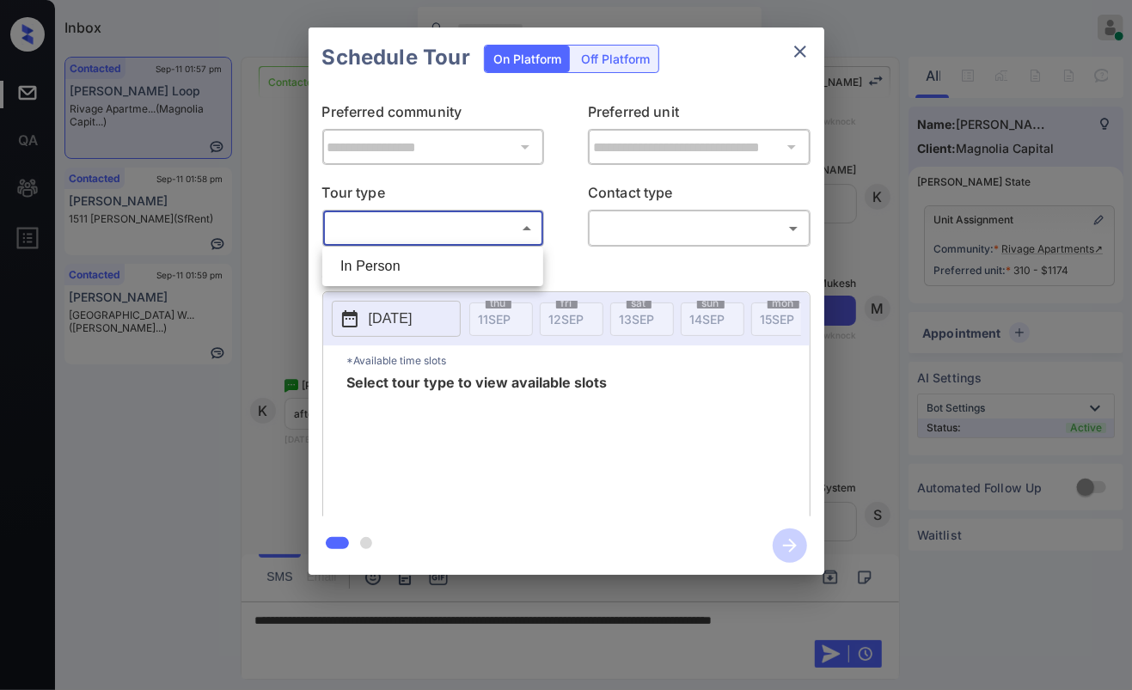
click at [399, 256] on li "In Person" at bounding box center [433, 266] width 212 height 31
type input "********"
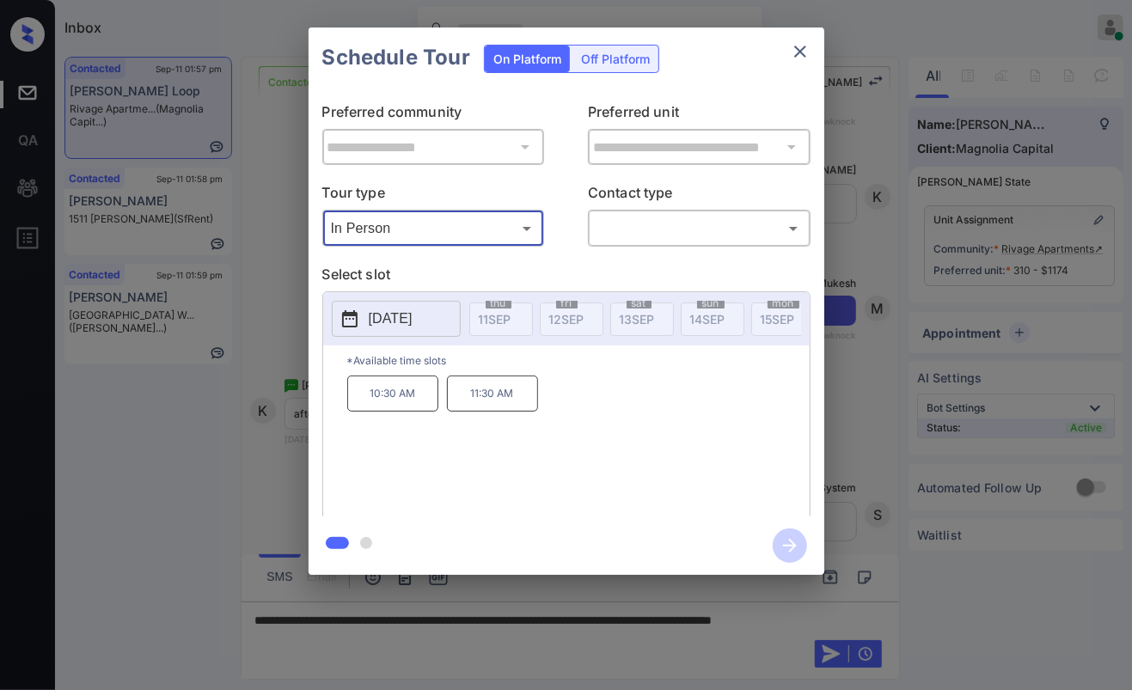
click at [797, 52] on icon "close" at bounding box center [800, 51] width 21 height 21
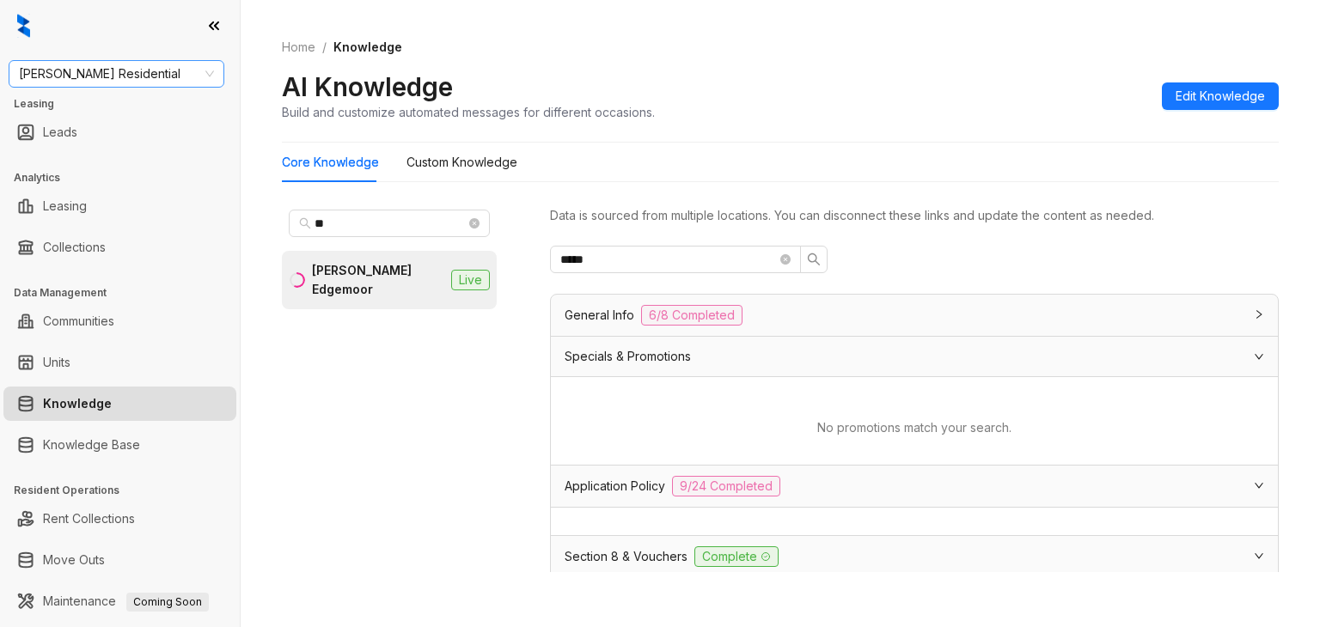
click at [131, 69] on span "[PERSON_NAME] Residential" at bounding box center [116, 74] width 195 height 26
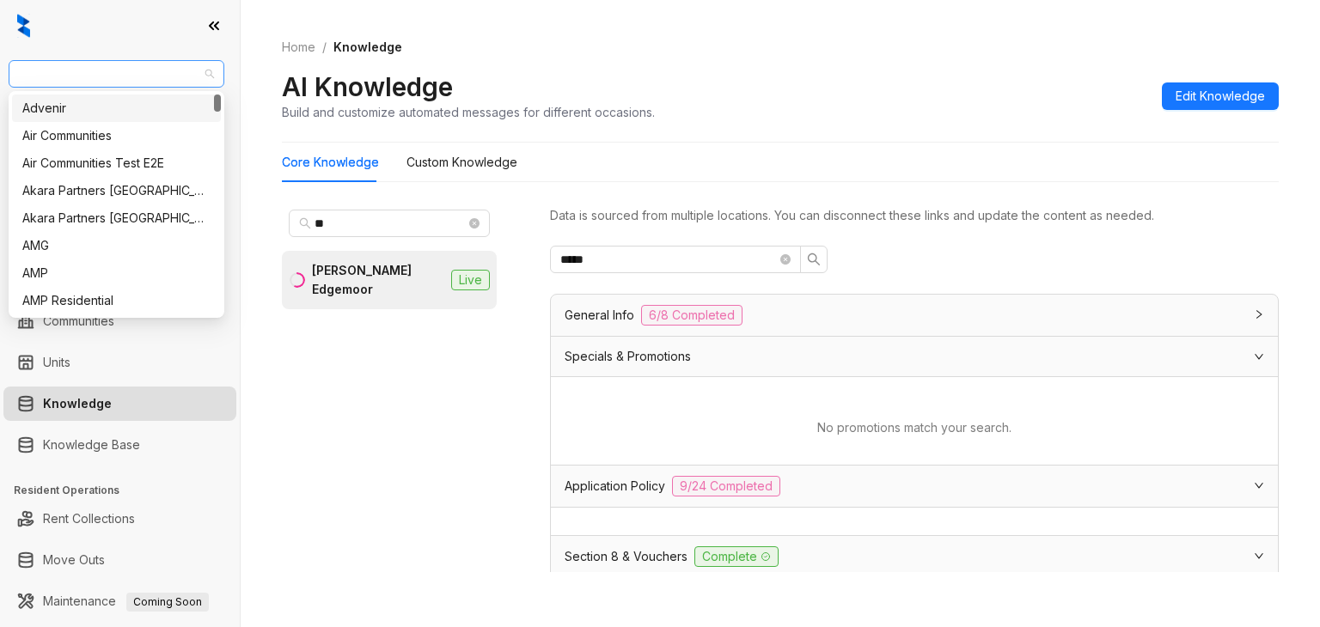
click at [131, 68] on span "[PERSON_NAME] Residential" at bounding box center [116, 74] width 195 height 26
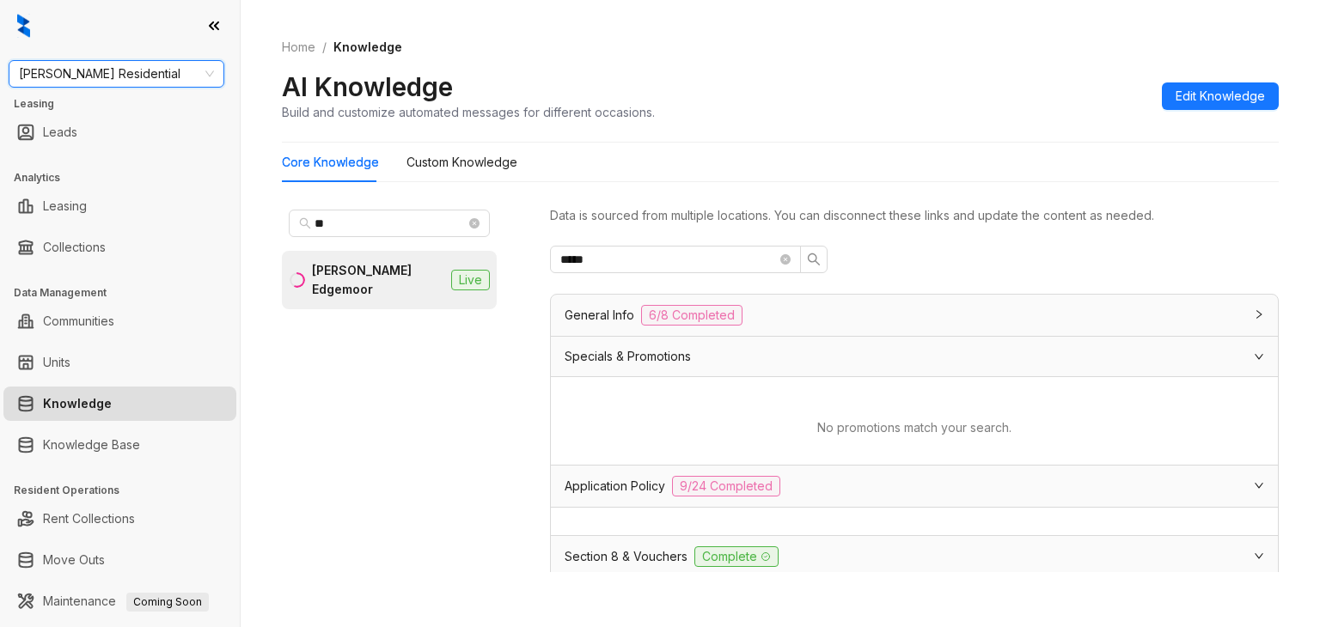
click at [131, 68] on span "[PERSON_NAME] Residential" at bounding box center [116, 74] width 195 height 26
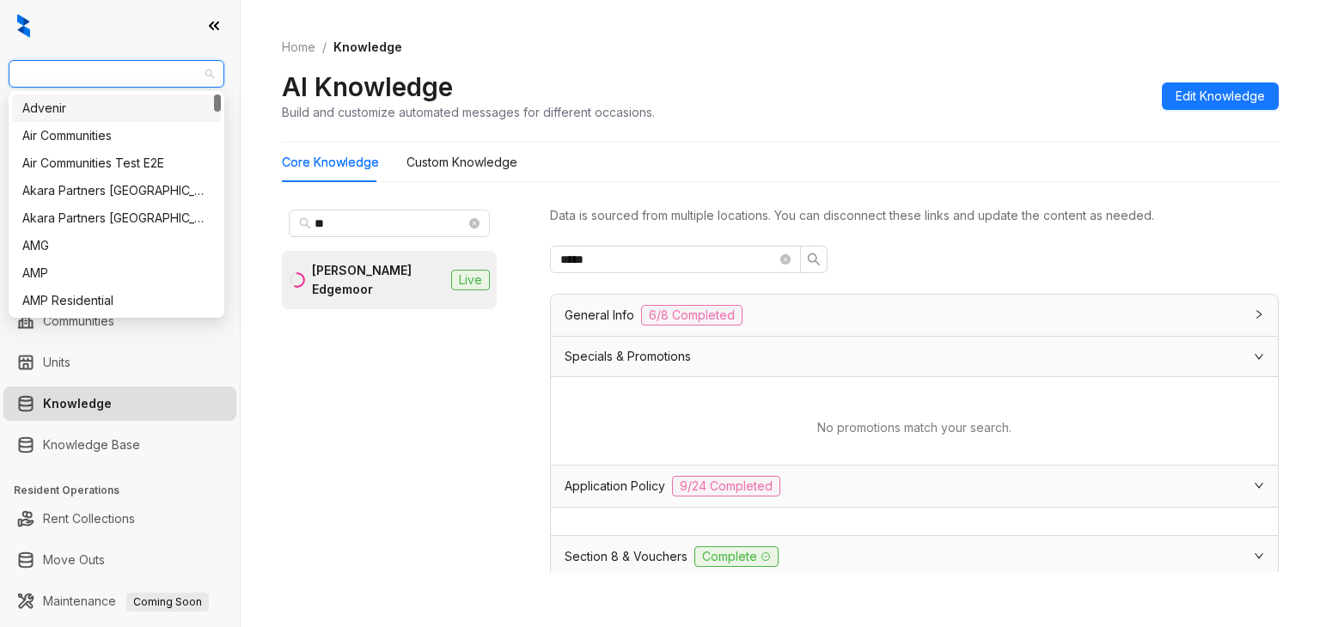
type input "*"
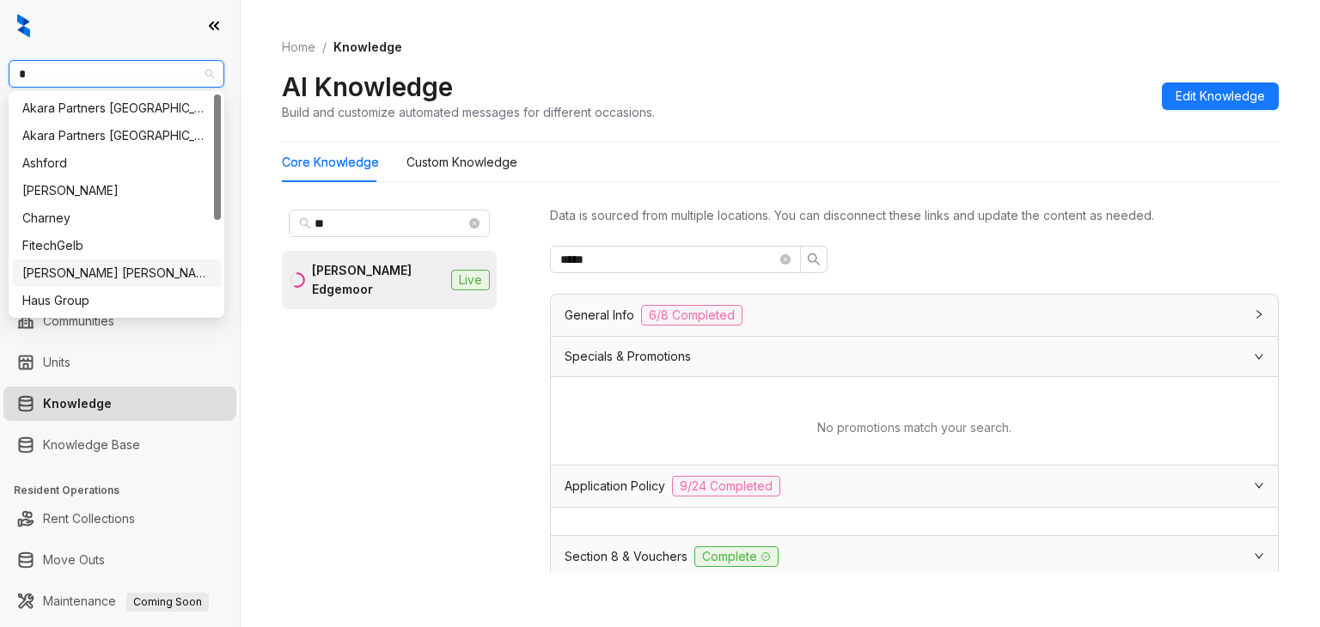
click at [61, 272] on div "[PERSON_NAME] [PERSON_NAME]" at bounding box center [116, 273] width 188 height 19
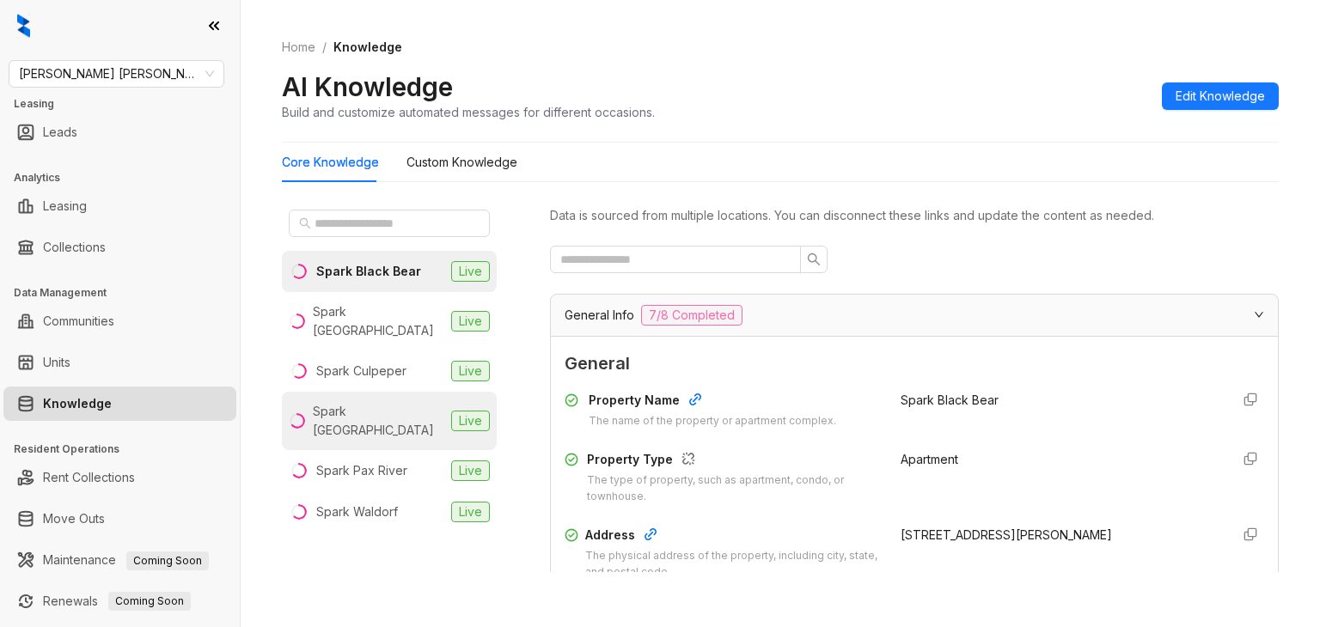
click at [376, 402] on div "Spark [GEOGRAPHIC_DATA]" at bounding box center [378, 421] width 131 height 38
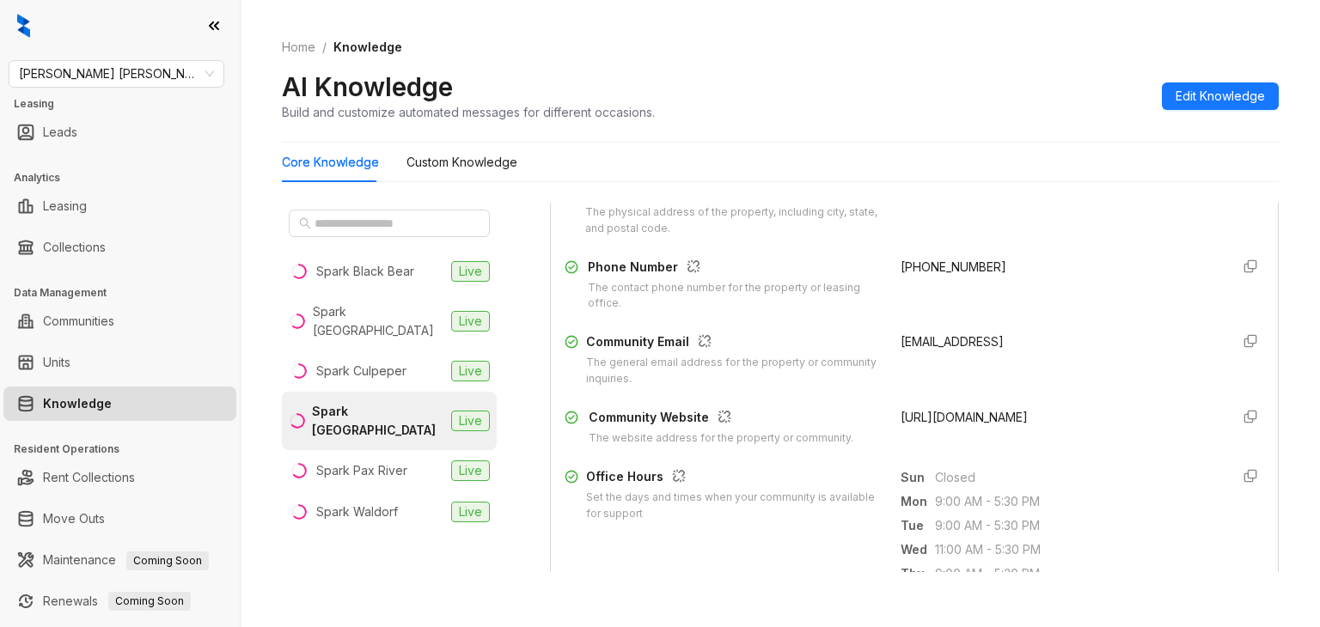
scroll to position [430, 0]
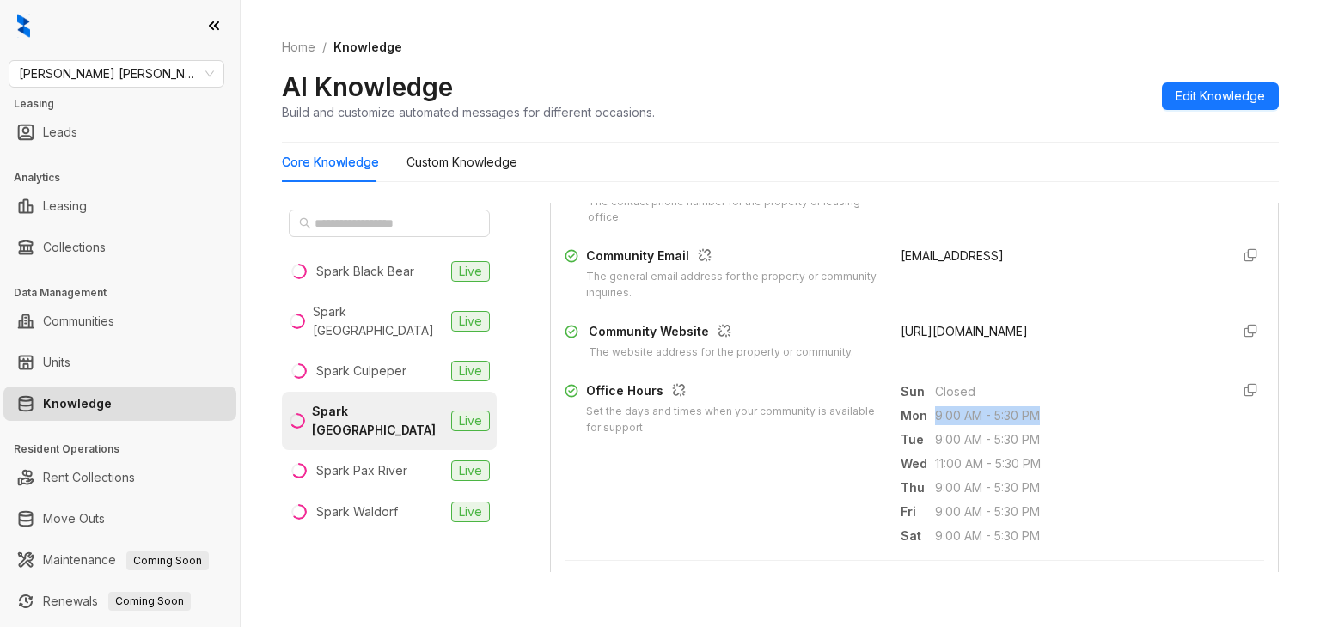
drag, startPoint x: 915, startPoint y: 416, endPoint x: 1024, endPoint y: 415, distance: 109.1
click at [1024, 415] on span "9:00 AM - 5:30 PM" at bounding box center [1075, 415] width 281 height 19
copy span "9:00 AM - 5:30 PM"
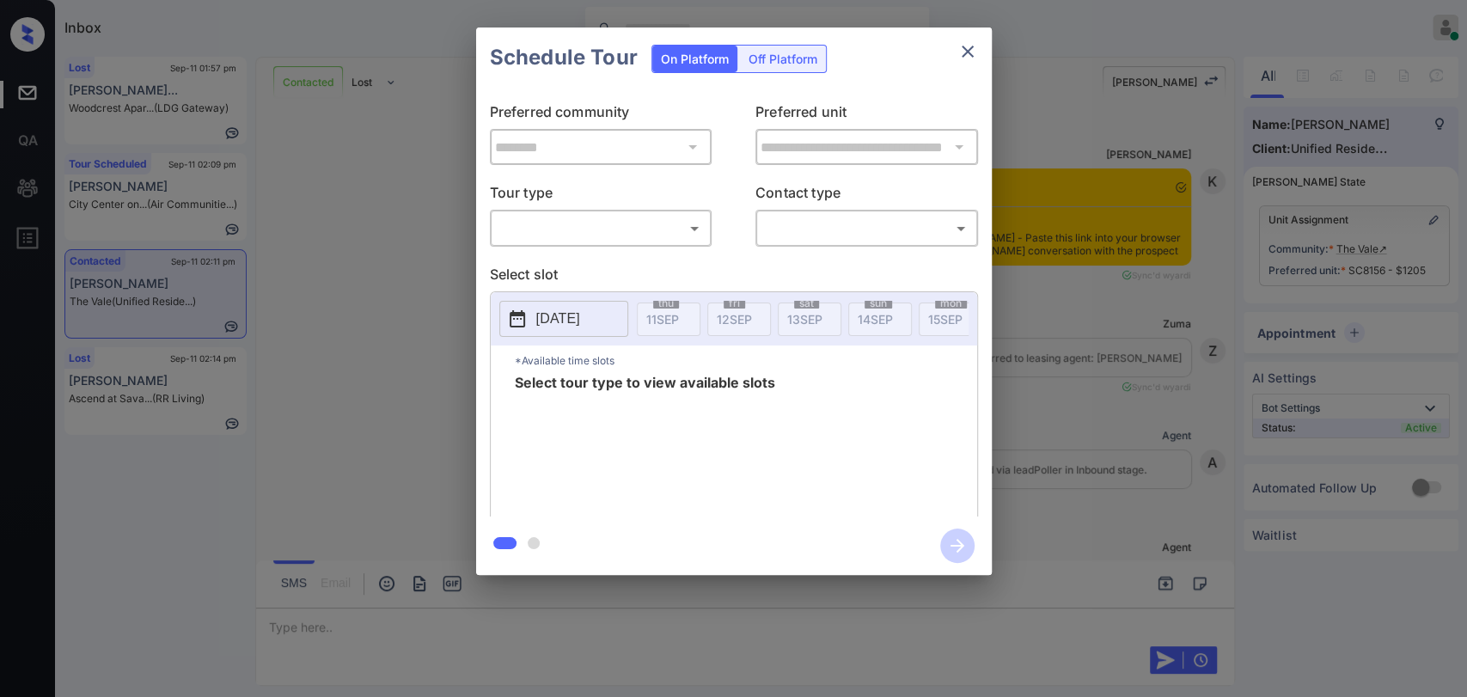
scroll to position [1244, 0]
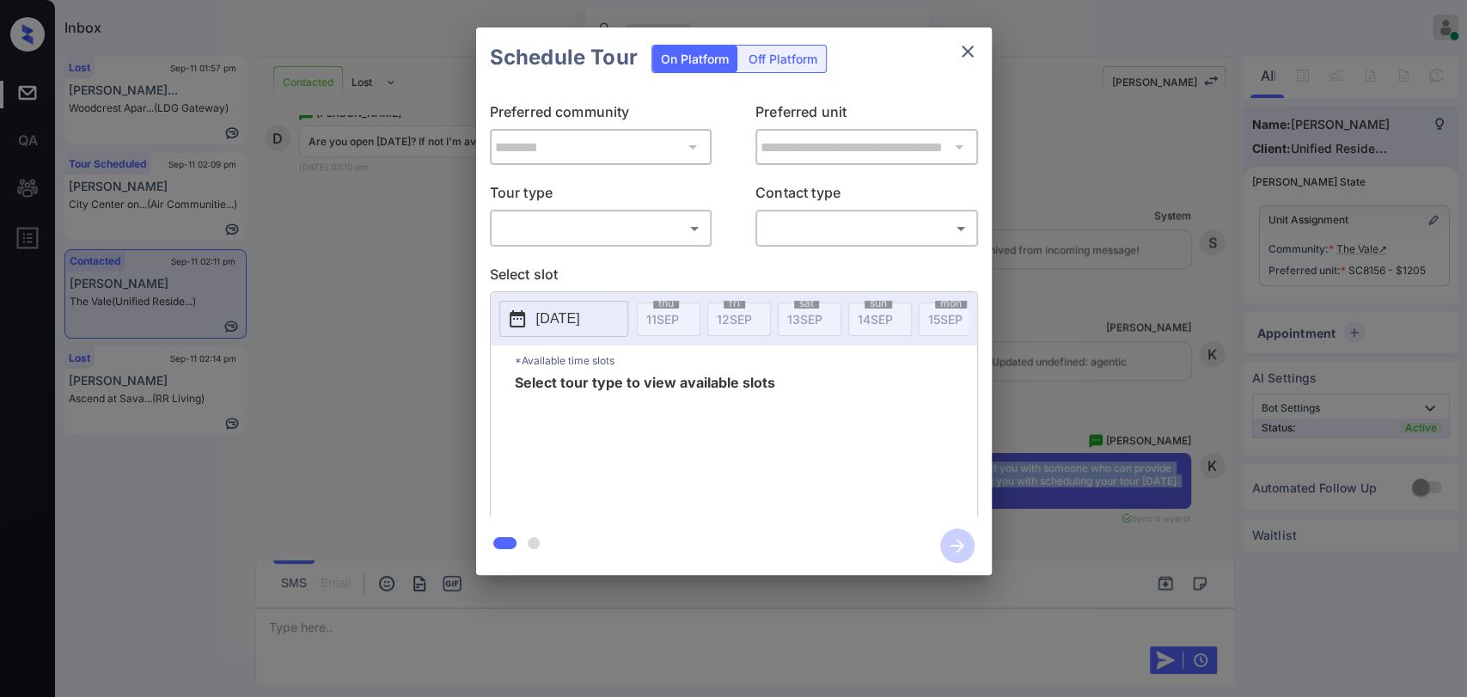
click at [651, 223] on body "Inbox [PERSON_NAME] [PERSON_NAME] Online Set yourself offline Set yourself on b…" at bounding box center [733, 348] width 1467 height 697
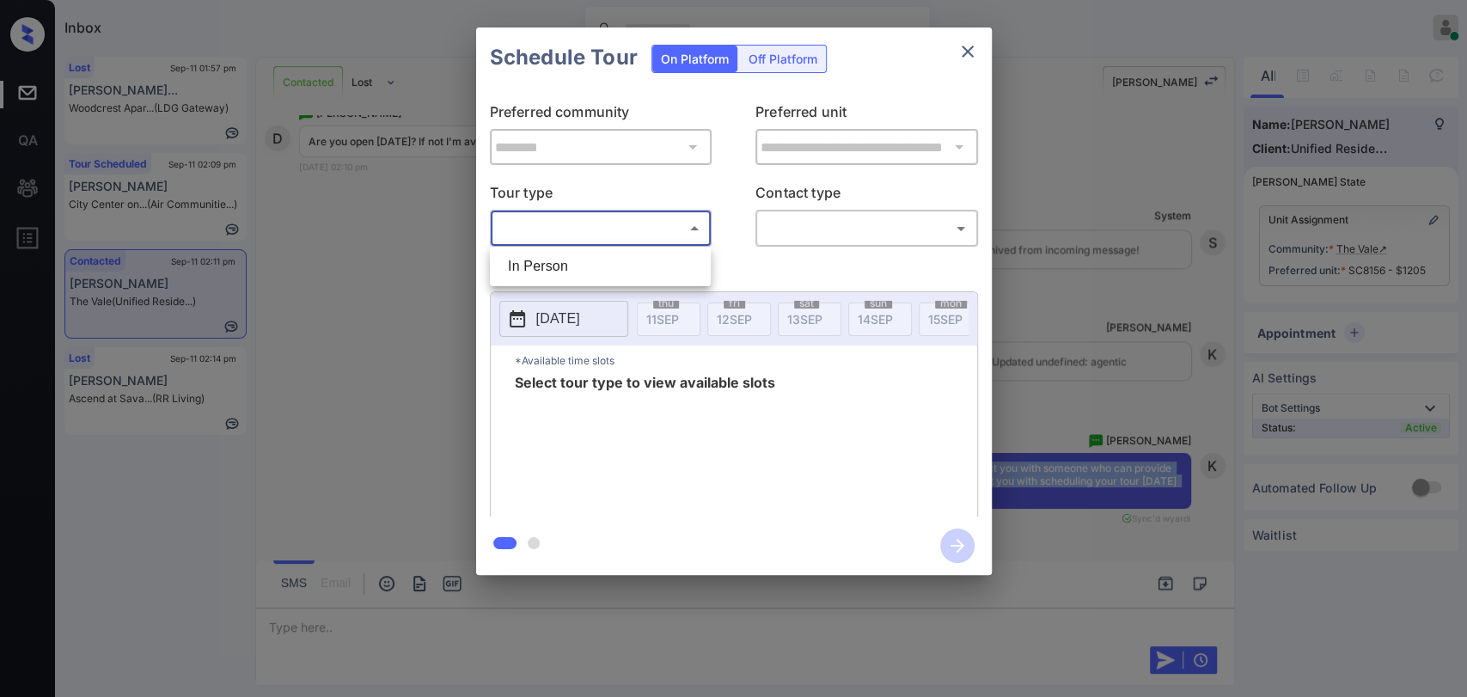
click at [564, 259] on li "In Person" at bounding box center [600, 266] width 212 height 31
type input "********"
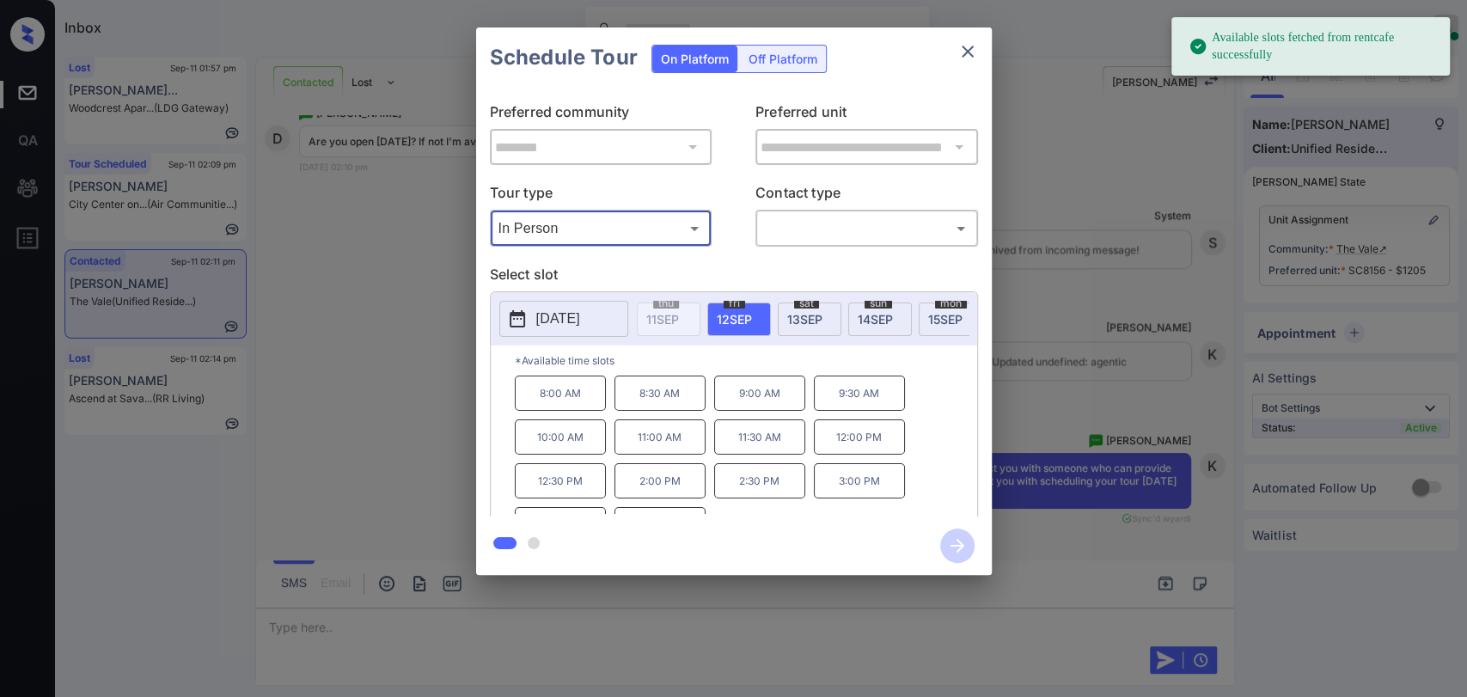
click at [814, 318] on span "13 SEP" at bounding box center [804, 319] width 35 height 15
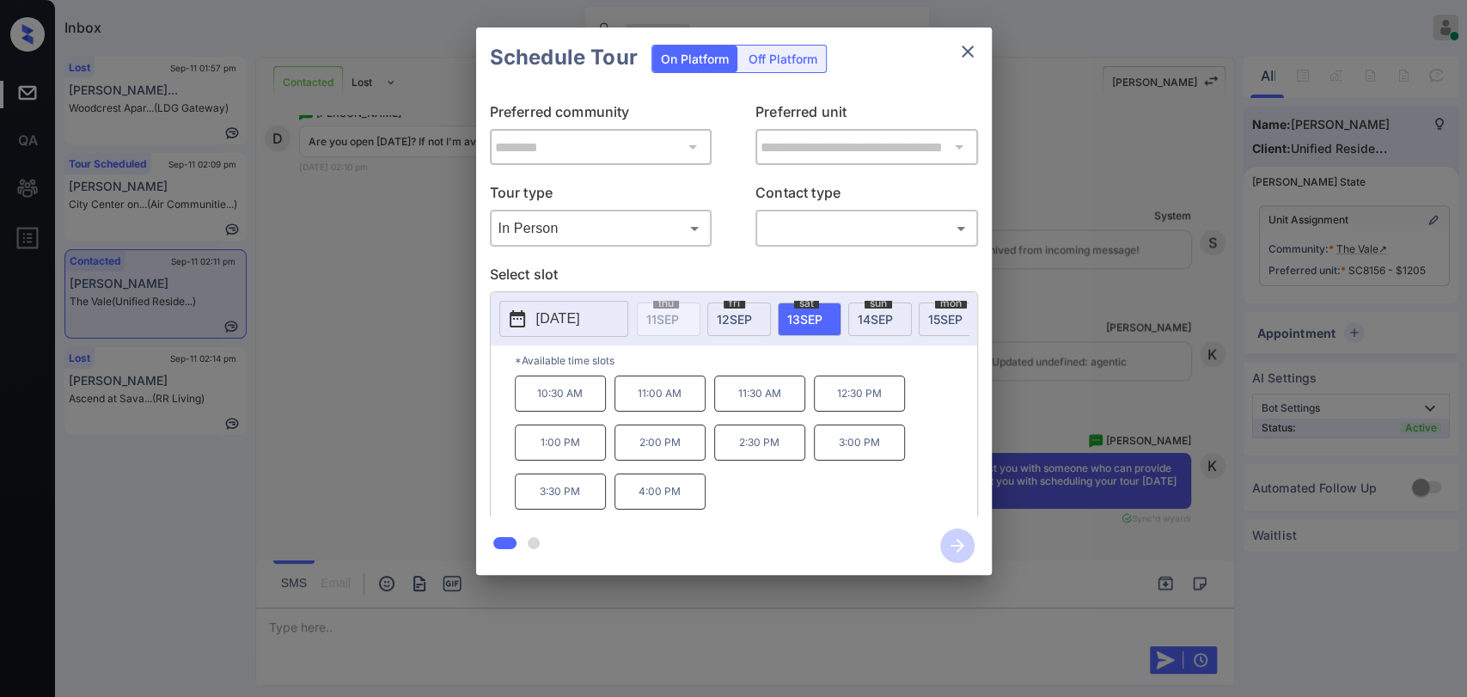
click at [964, 50] on icon "close" at bounding box center [968, 52] width 12 height 12
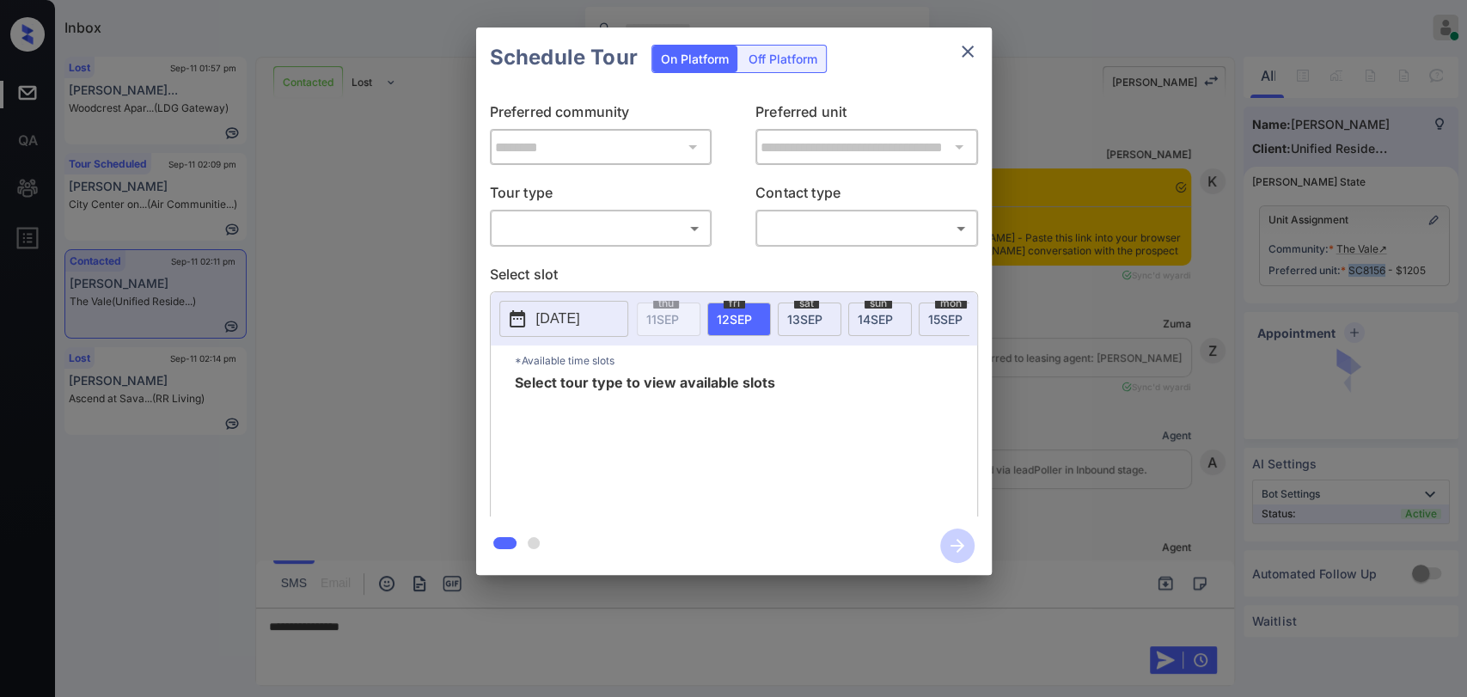
scroll to position [1244, 0]
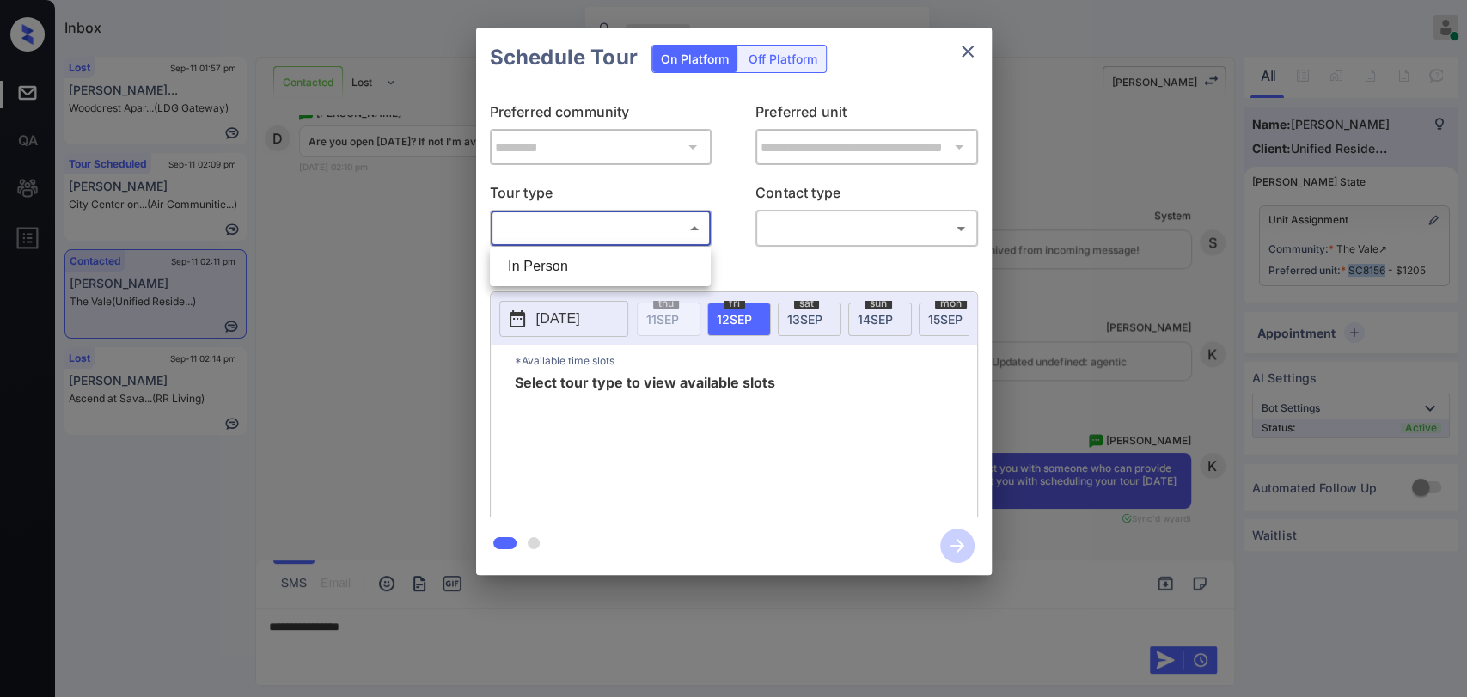
click at [565, 223] on body "Inbox Danielle Dela Cruz Online Set yourself offline Set yourself on break Prof…" at bounding box center [733, 348] width 1467 height 697
click at [567, 266] on li "In Person" at bounding box center [600, 266] width 212 height 31
type input "********"
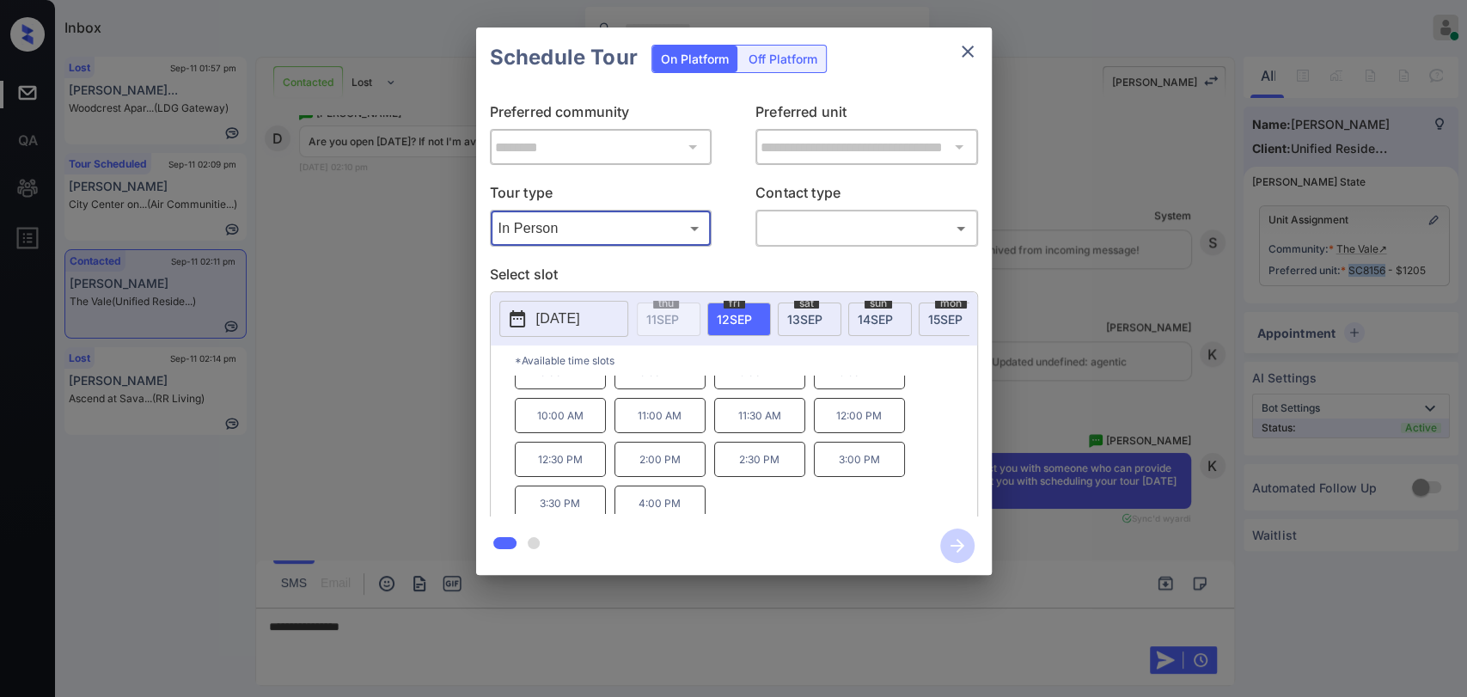
scroll to position [28, 0]
click at [973, 43] on icon "close" at bounding box center [967, 51] width 21 height 21
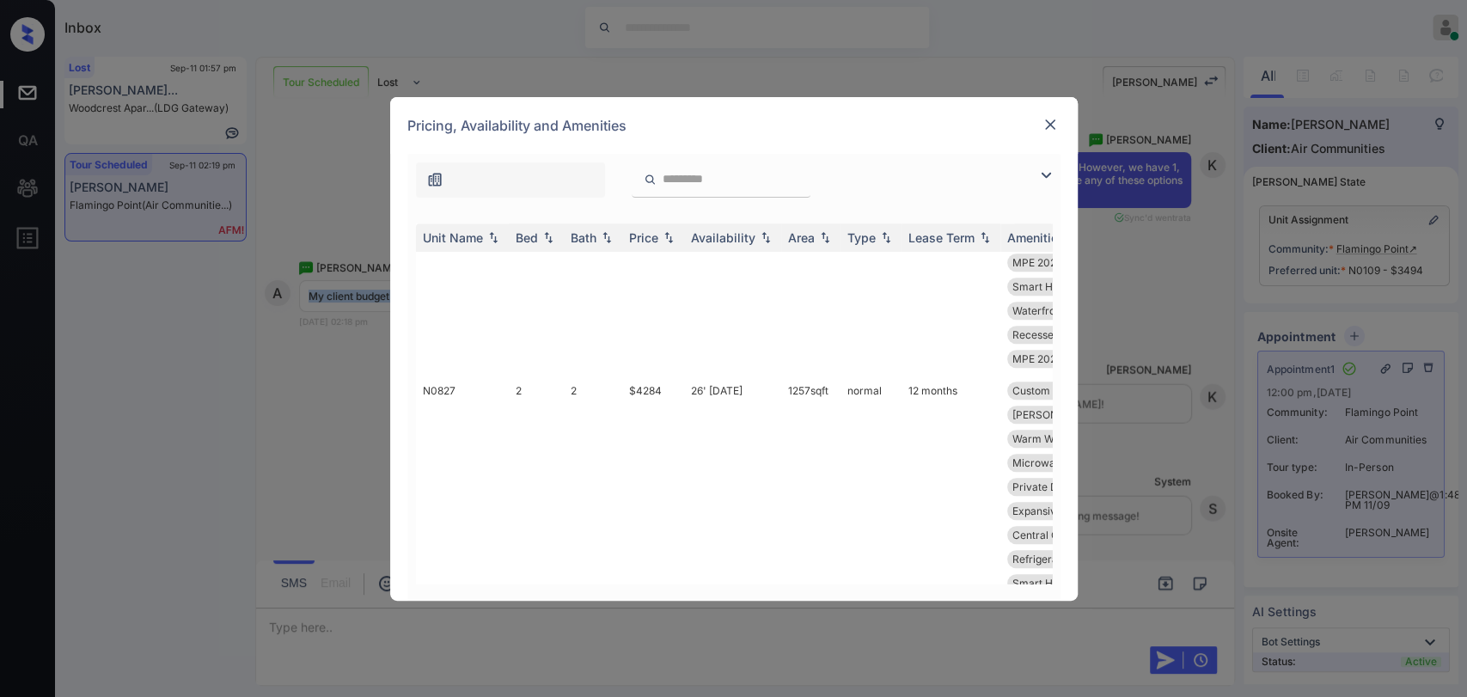
scroll to position [5538, 0]
click at [328, 392] on div "**********" at bounding box center [733, 348] width 1467 height 697
click at [1047, 123] on img at bounding box center [1050, 124] width 17 height 17
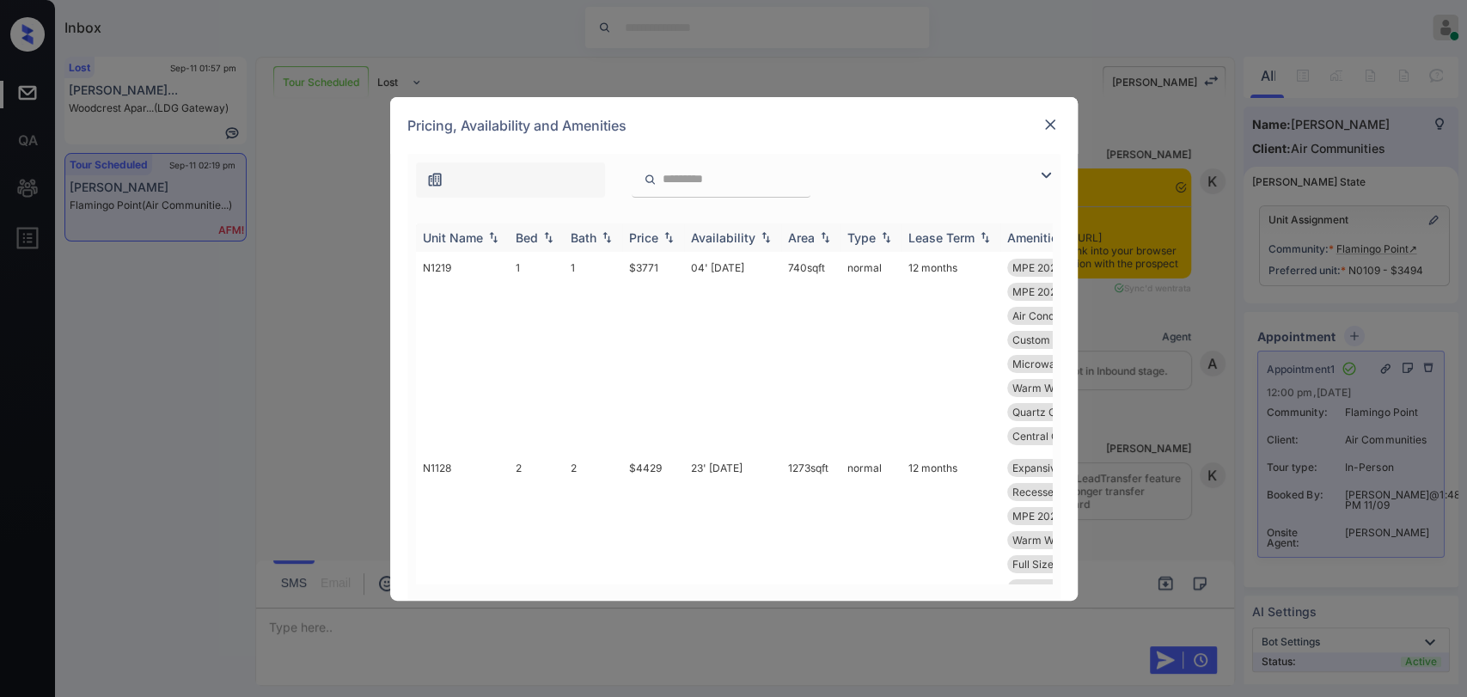
scroll to position [3154, 0]
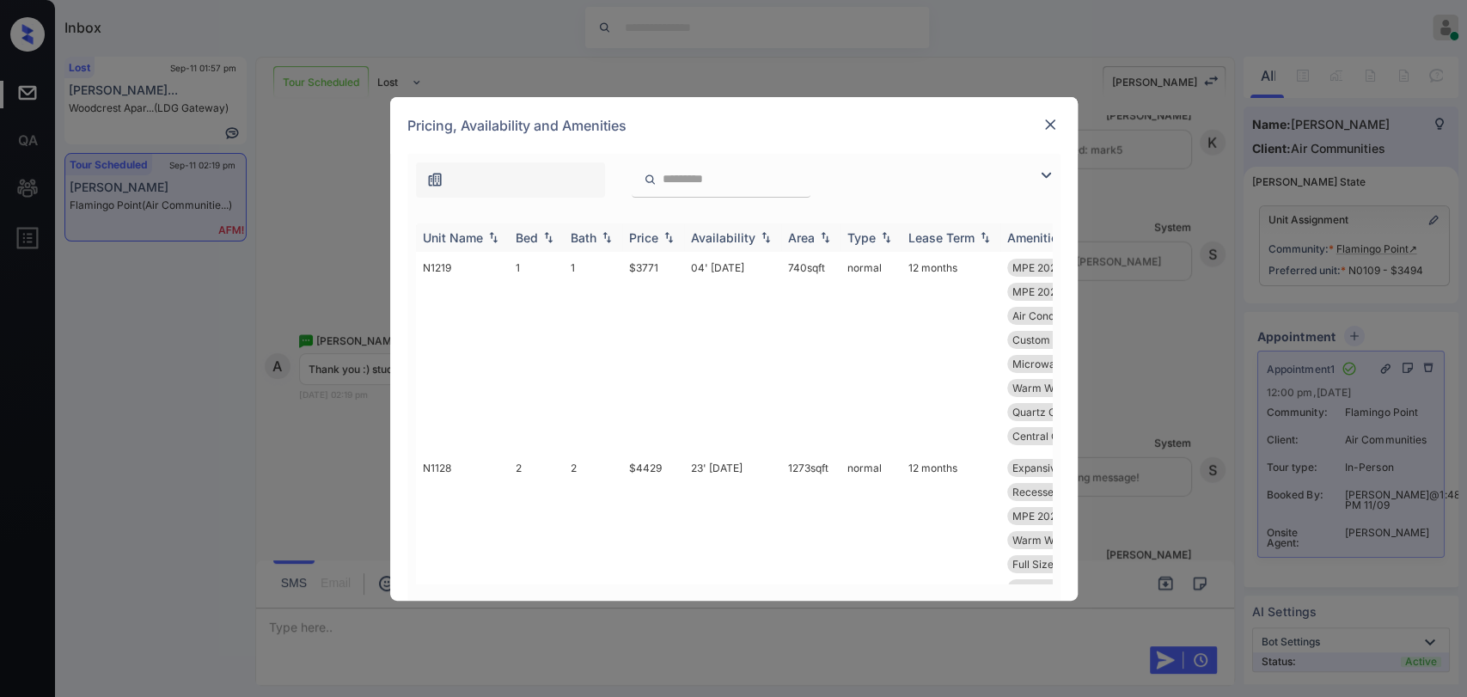
click at [530, 240] on div "Bed" at bounding box center [527, 237] width 22 height 15
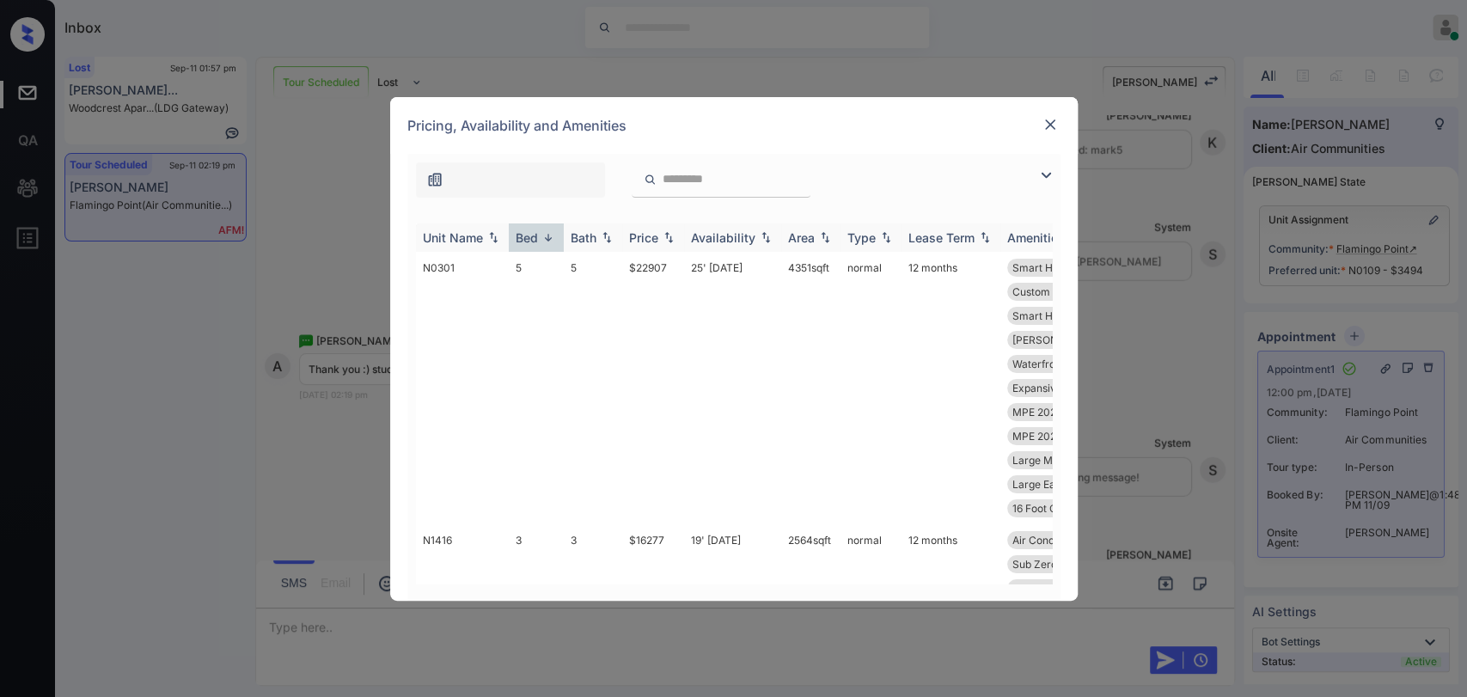
click at [530, 240] on div "Bed" at bounding box center [527, 237] width 22 height 15
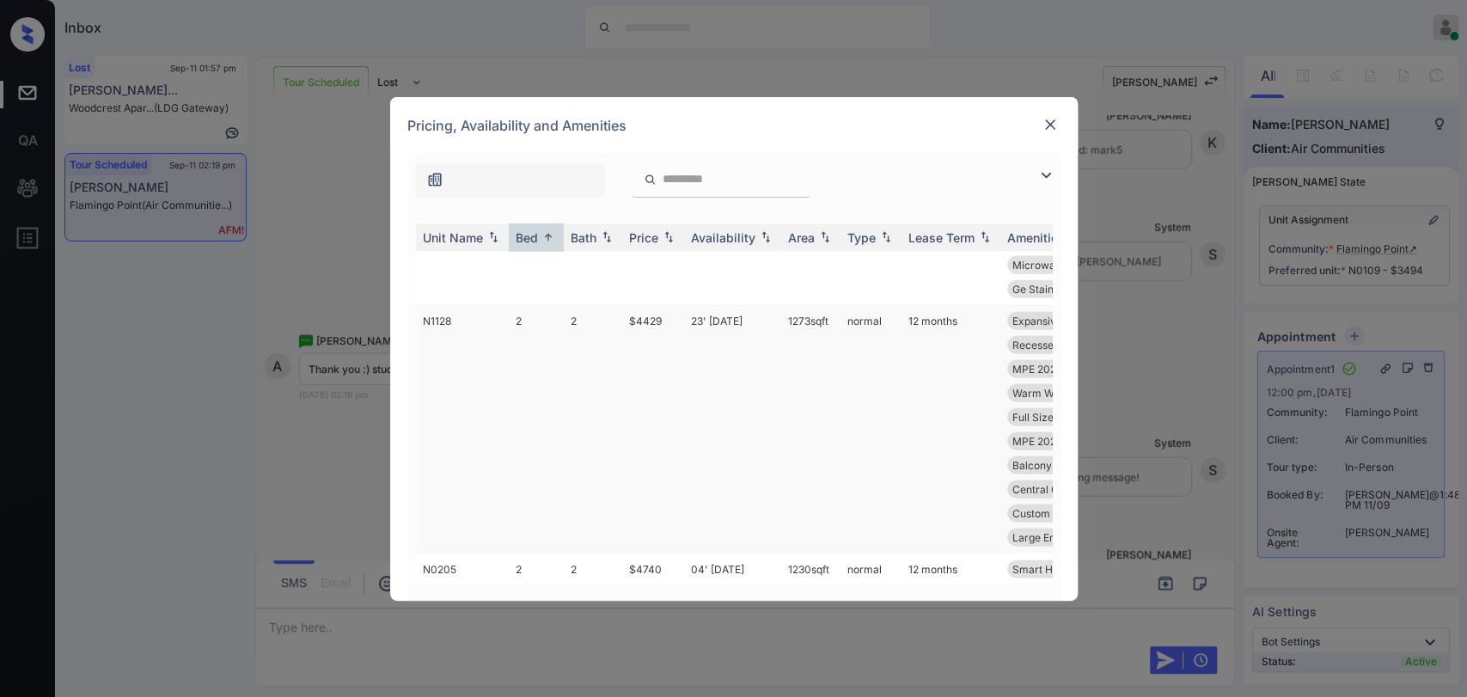
scroll to position [2415, 0]
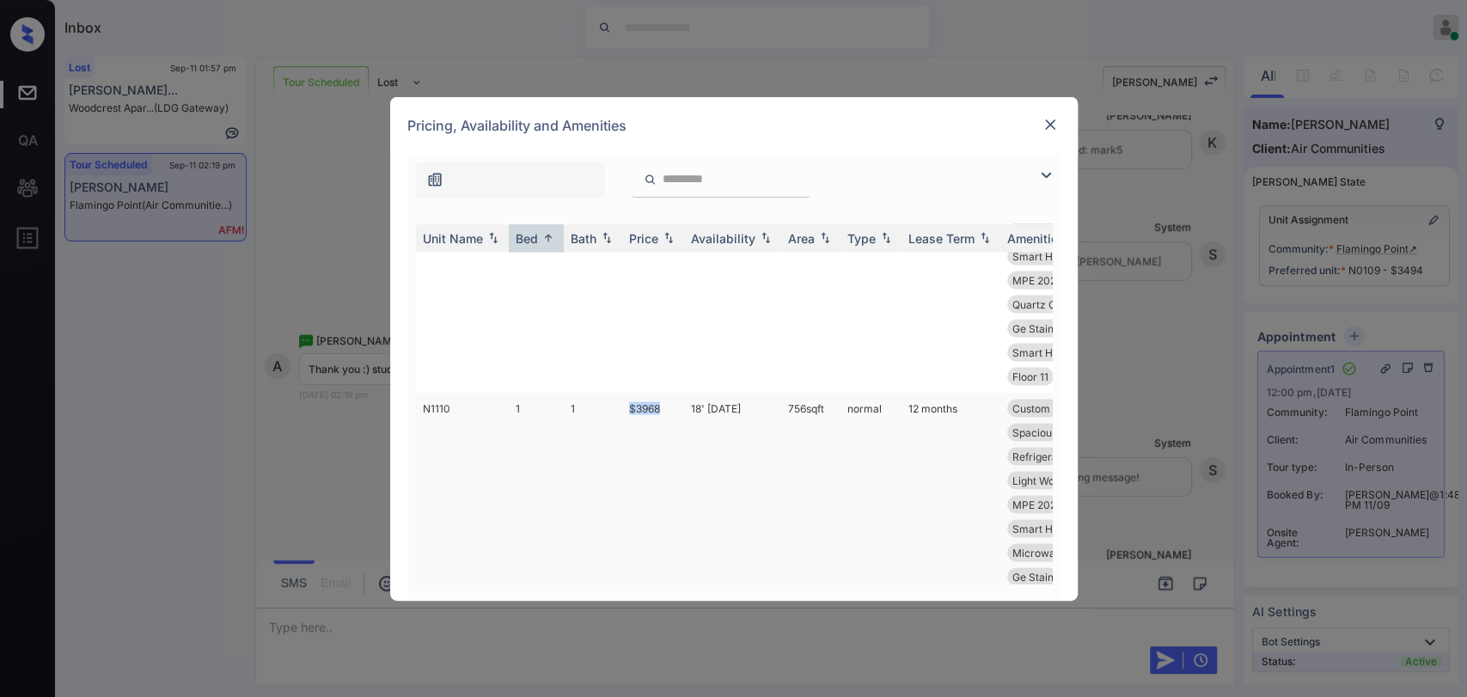
drag, startPoint x: 627, startPoint y: 481, endPoint x: 663, endPoint y: 480, distance: 35.3
click at [663, 480] on td "$3968" at bounding box center [653, 492] width 62 height 200
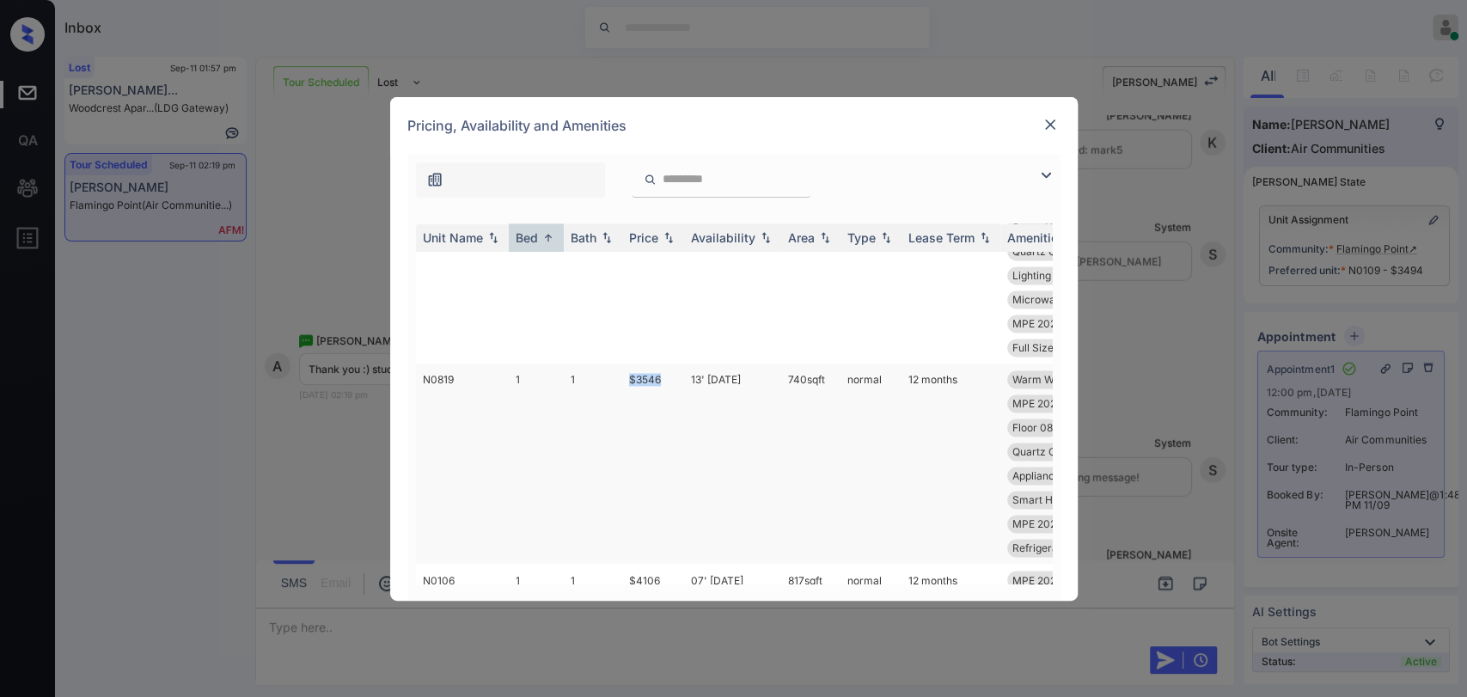
drag, startPoint x: 623, startPoint y: 431, endPoint x: 666, endPoint y: 432, distance: 43.0
click at [666, 432] on td "$3546" at bounding box center [653, 464] width 62 height 200
copy td "$3546"
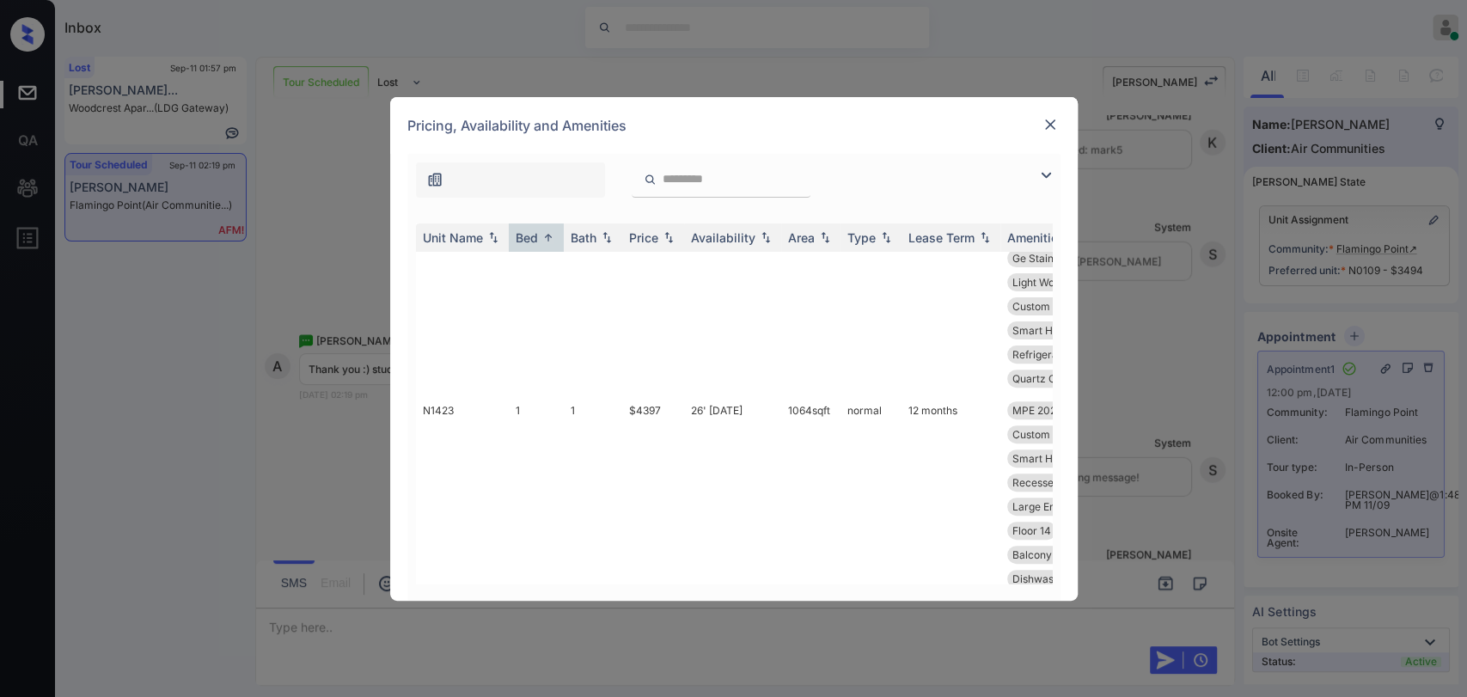
scroll to position [124, 0]
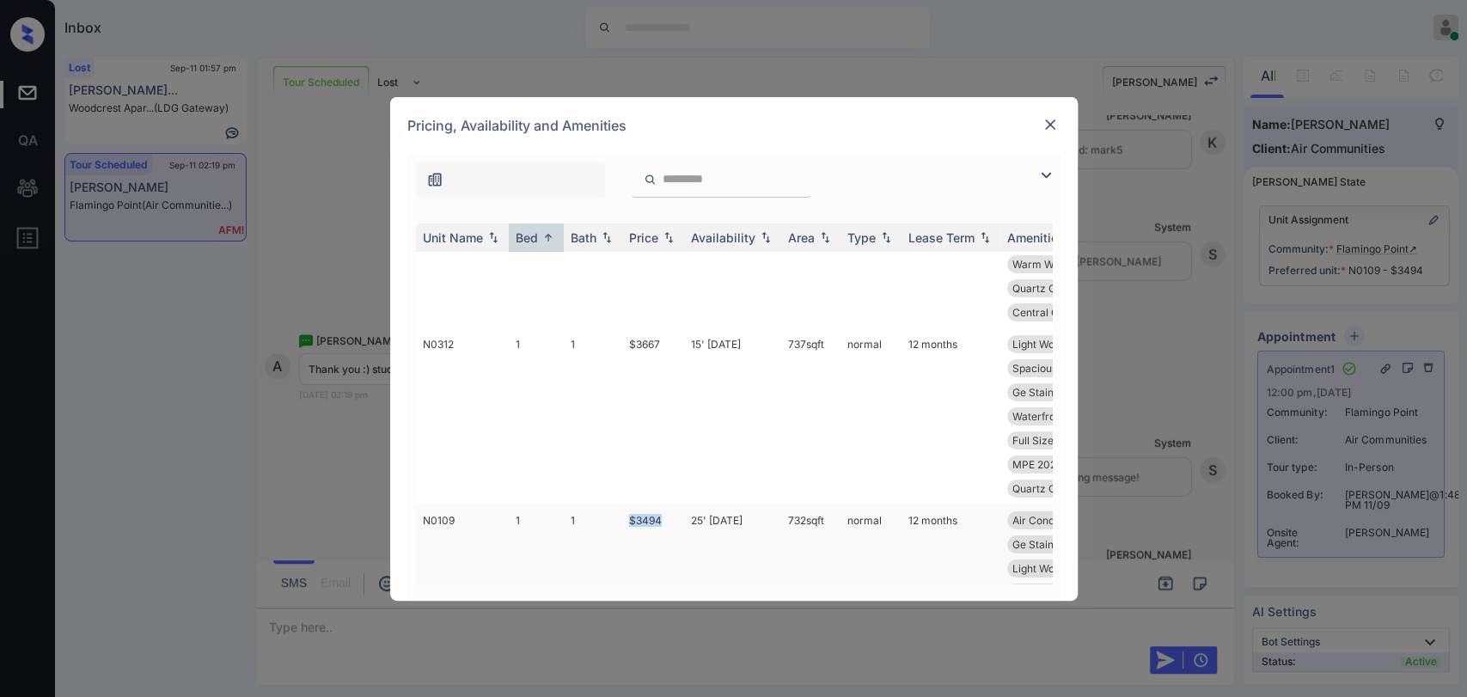
drag, startPoint x: 631, startPoint y: 545, endPoint x: 668, endPoint y: 545, distance: 37.0
click at [668, 545] on td "$3494" at bounding box center [653, 592] width 62 height 176
copy td "$3494"
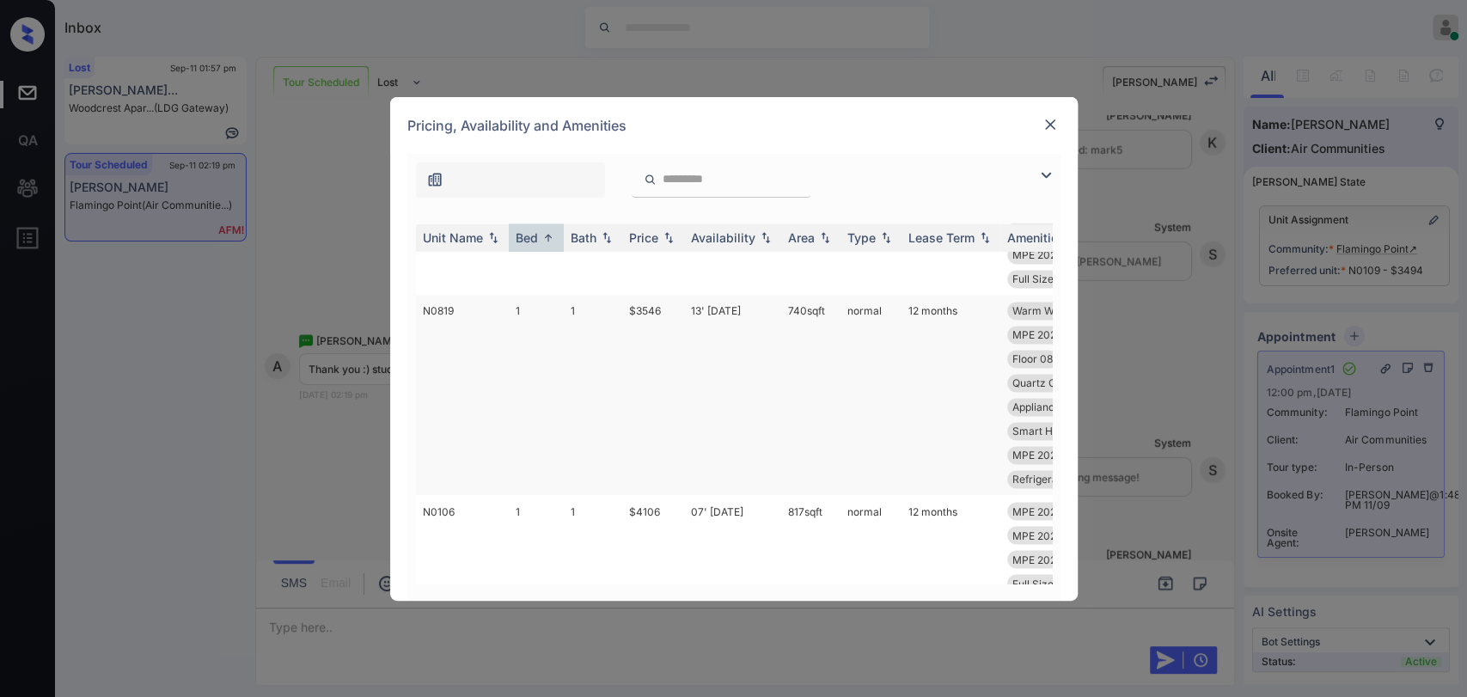
scroll to position [1910, 0]
click at [1046, 125] on img at bounding box center [1050, 124] width 17 height 17
